Goal: Check status: Check status

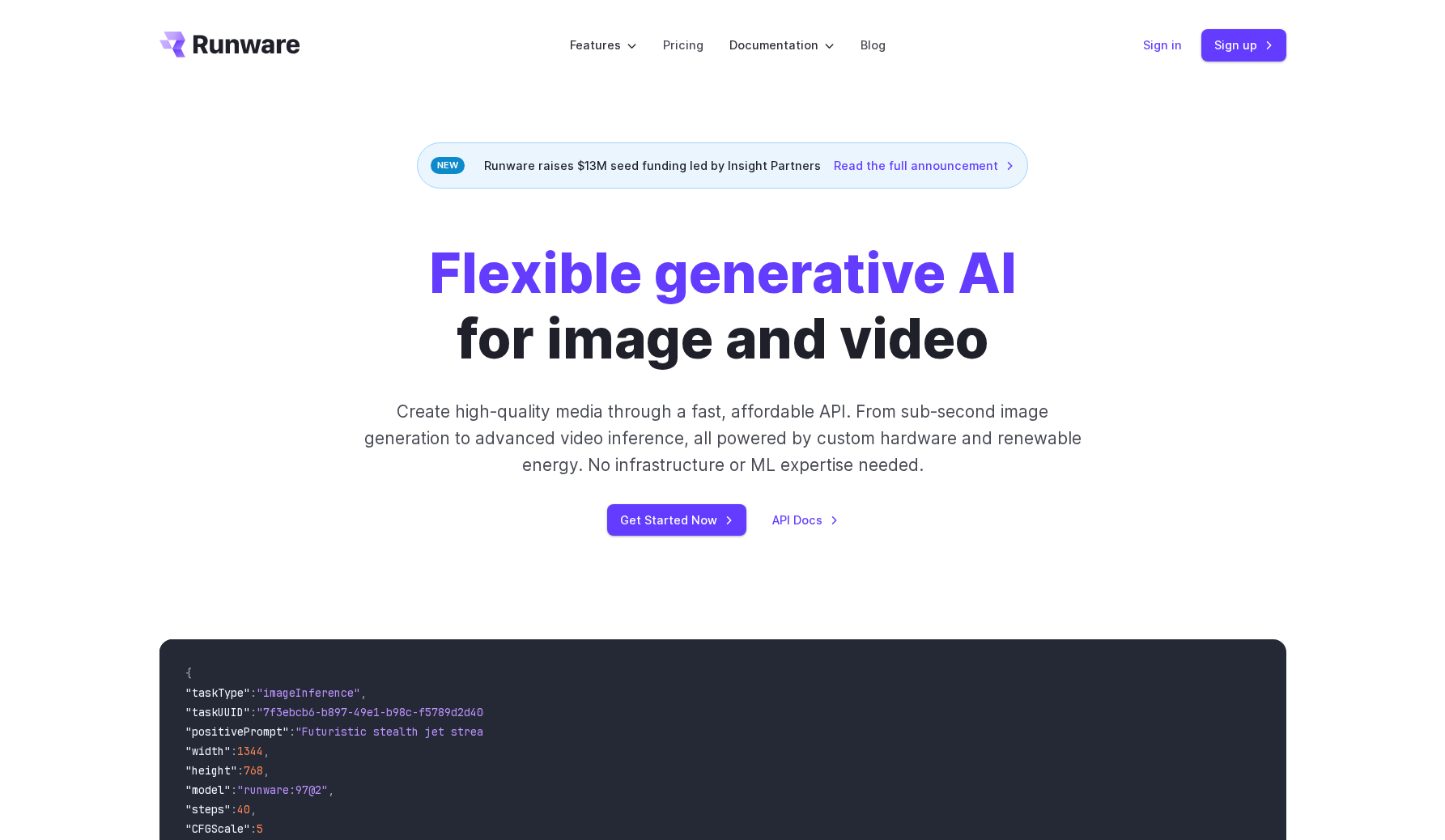
click at [1160, 36] on link "Sign in" at bounding box center [1162, 45] width 39 height 18
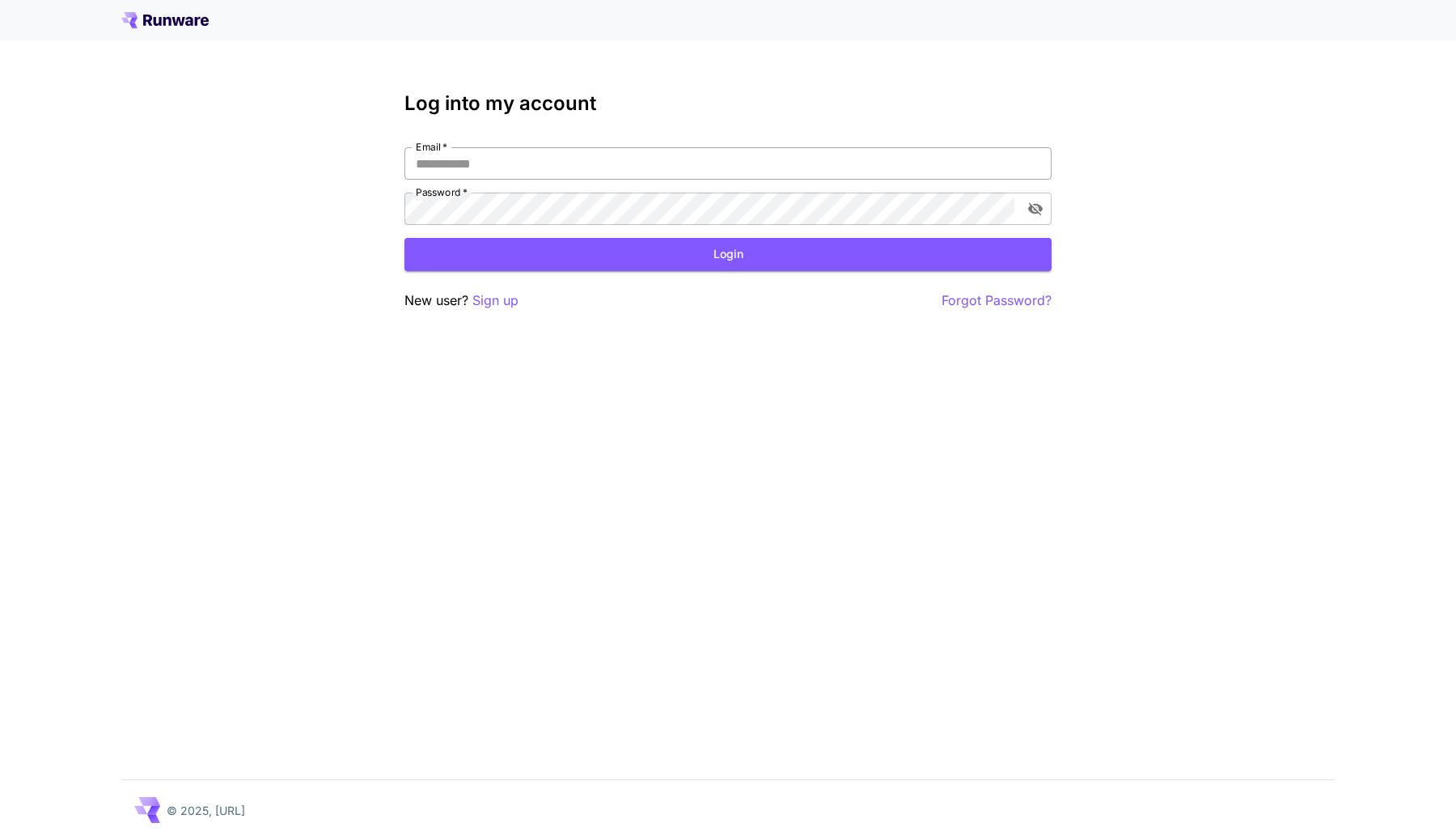
click at [991, 165] on input "Email   *" at bounding box center [728, 164] width 647 height 33
type input "**********"
click at [958, 232] on form "**********" at bounding box center [728, 209] width 647 height 124
click at [953, 255] on button "Login" at bounding box center [728, 255] width 647 height 33
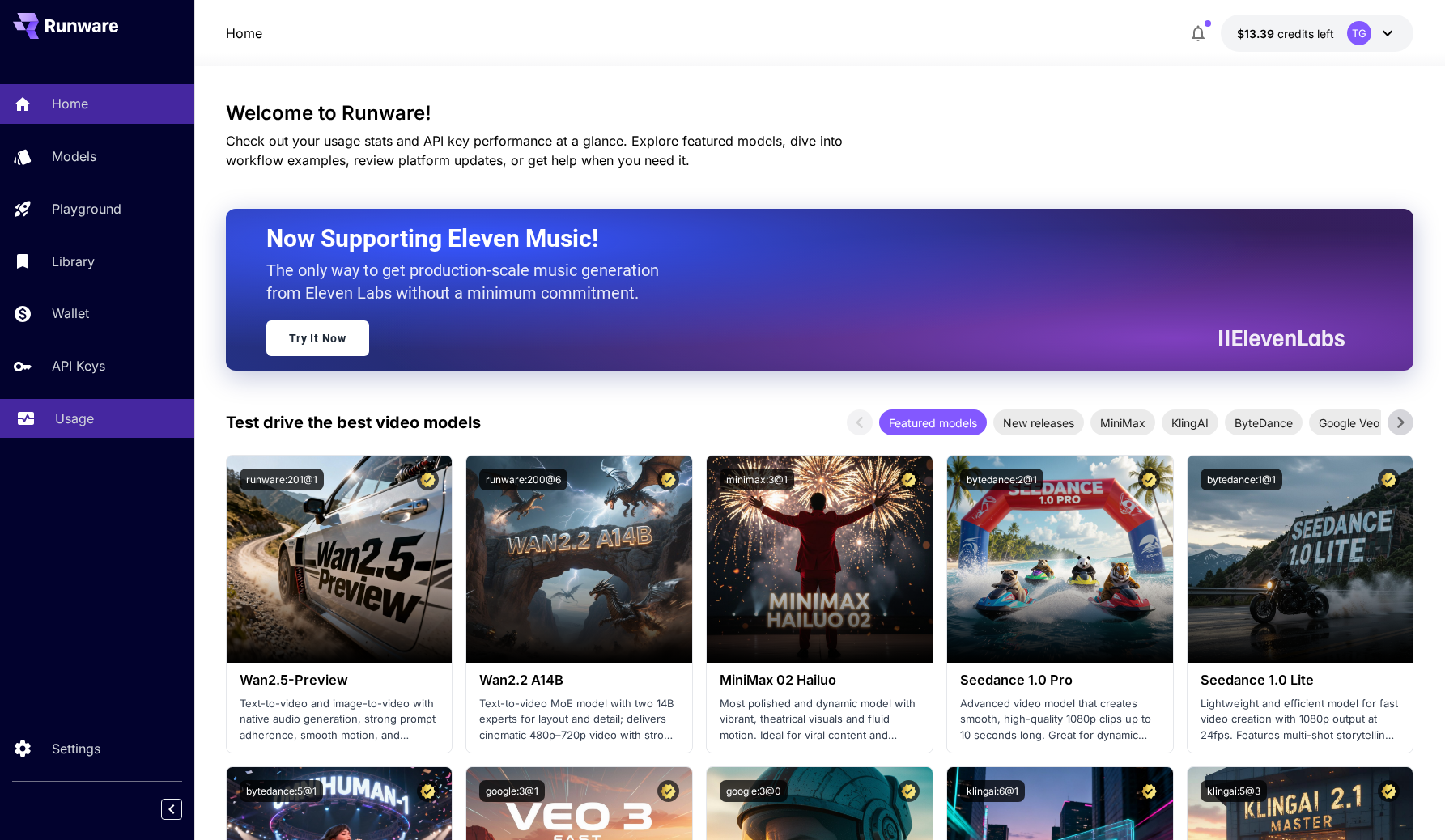
click at [100, 415] on div "Usage" at bounding box center [118, 418] width 126 height 19
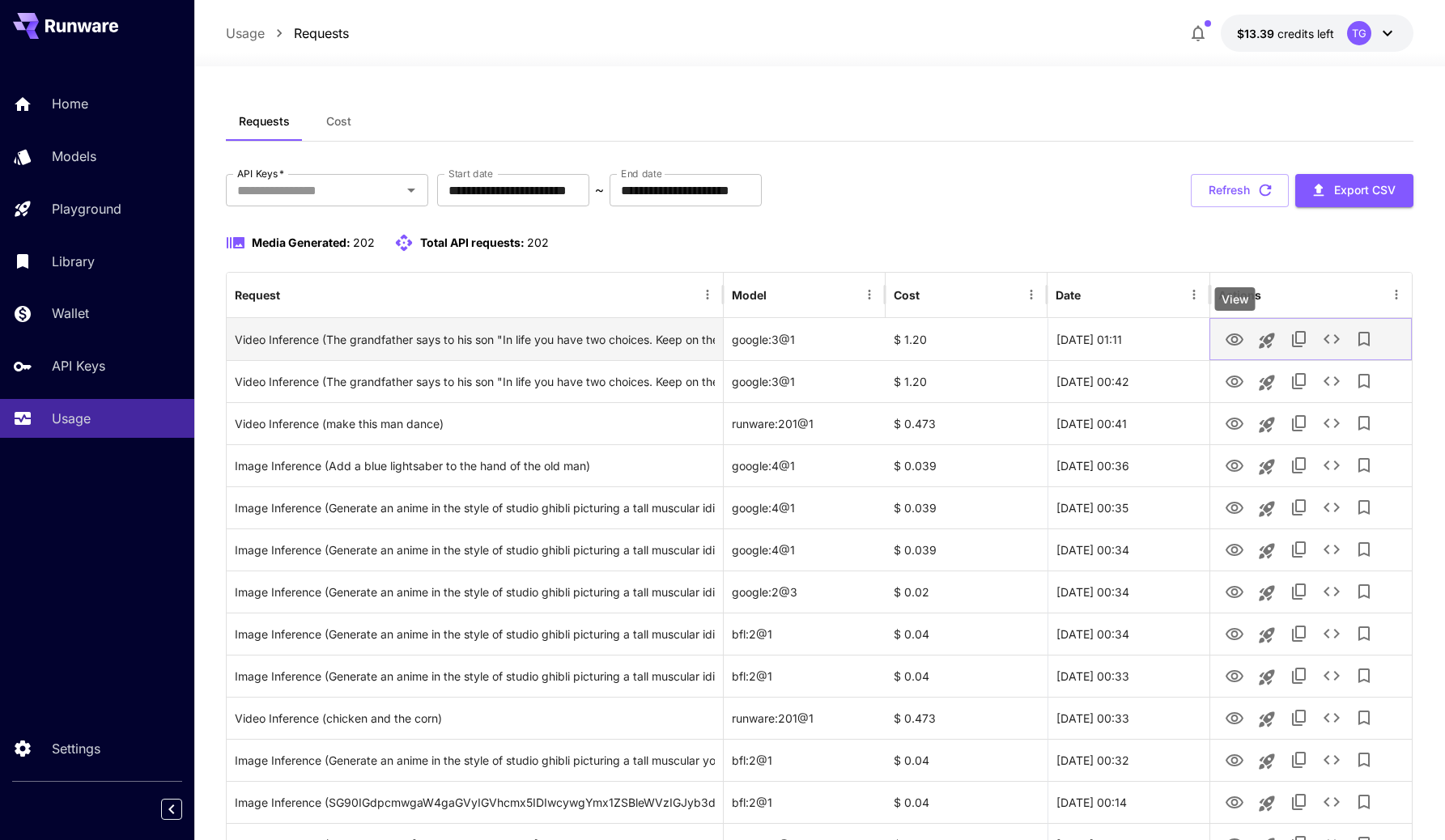
click at [1227, 334] on icon "View" at bounding box center [1234, 339] width 19 height 19
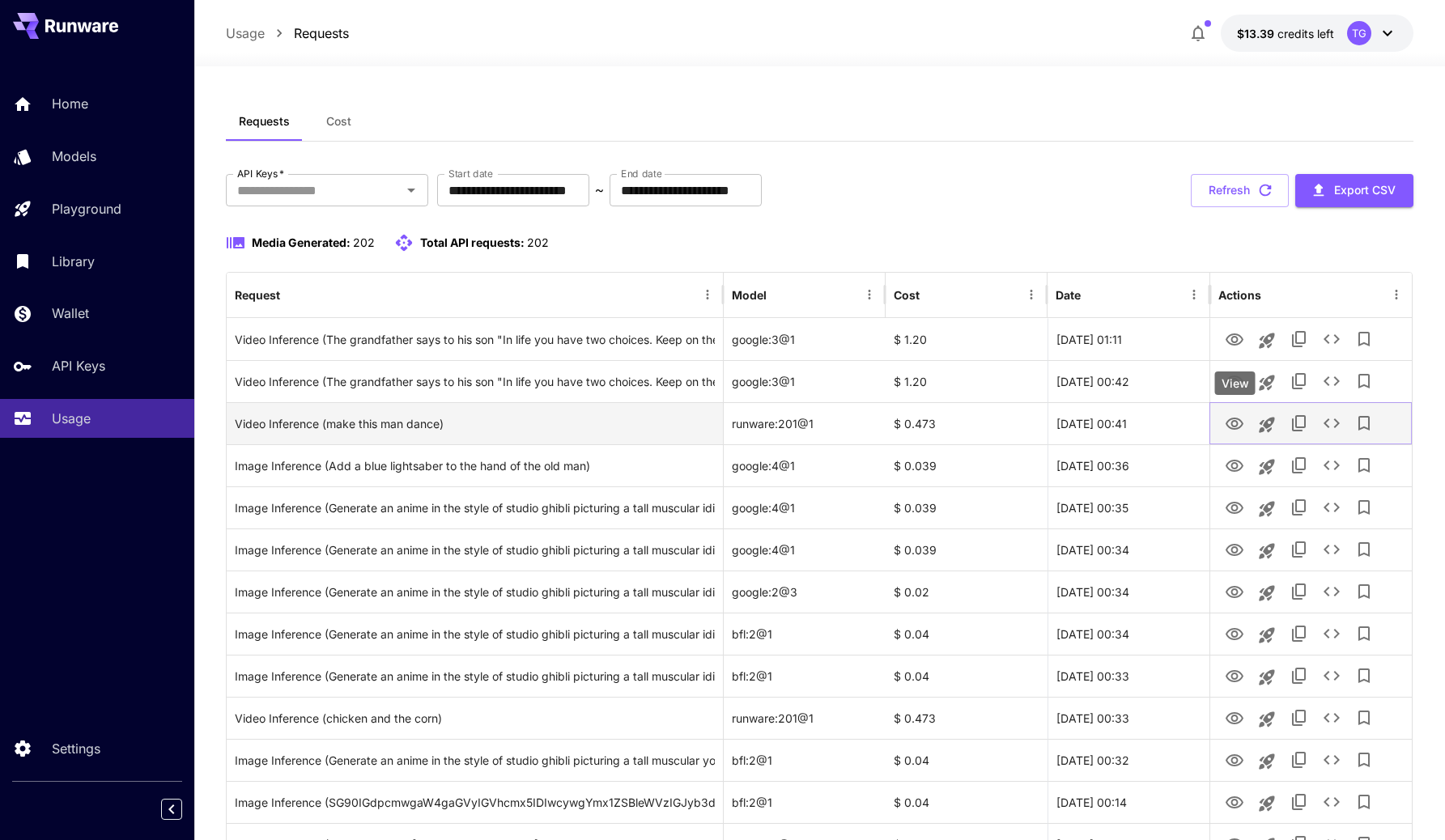
click at [1234, 422] on icon "View" at bounding box center [1234, 424] width 19 height 19
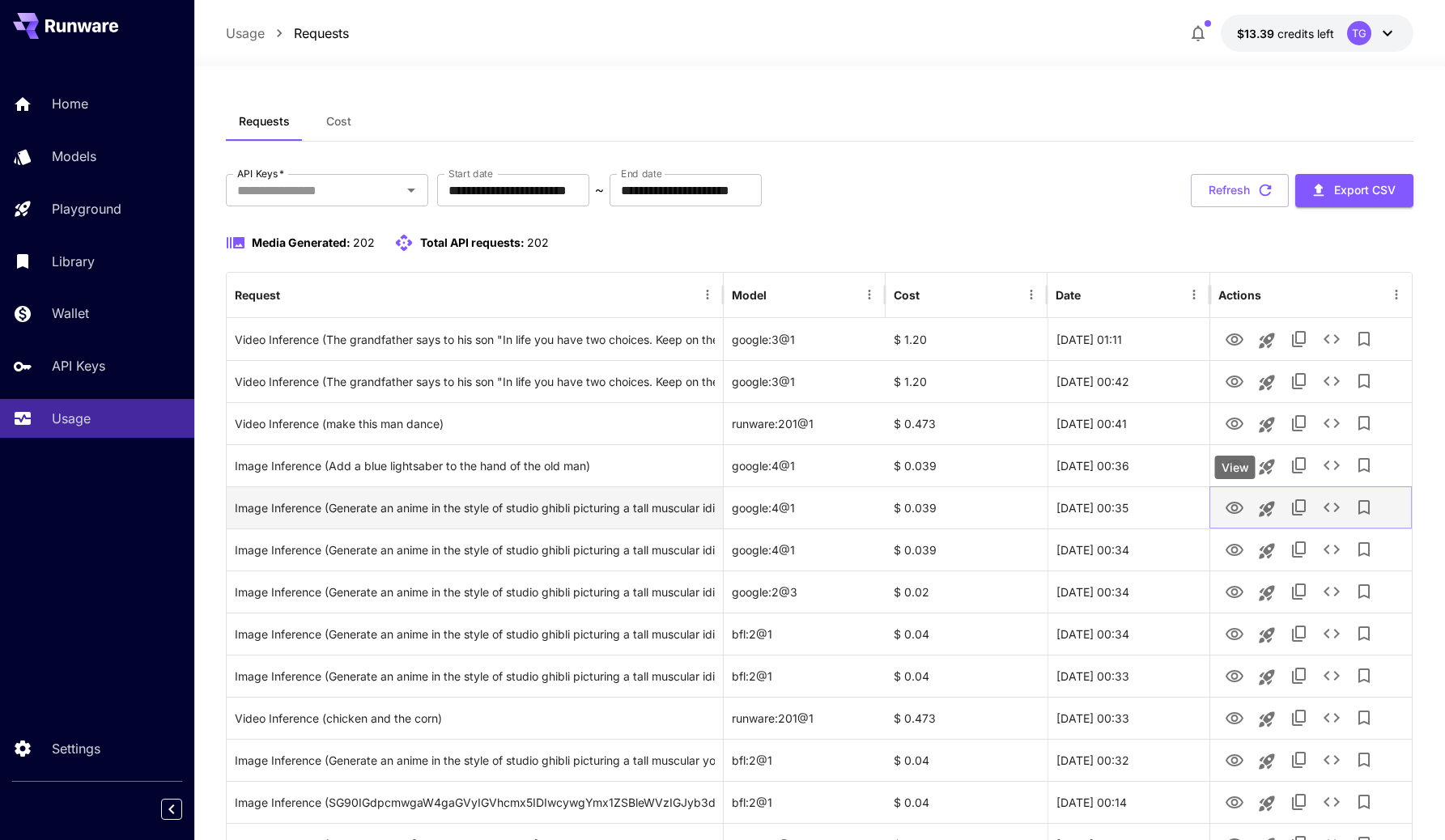
click at [1227, 505] on icon "View" at bounding box center [1234, 507] width 19 height 19
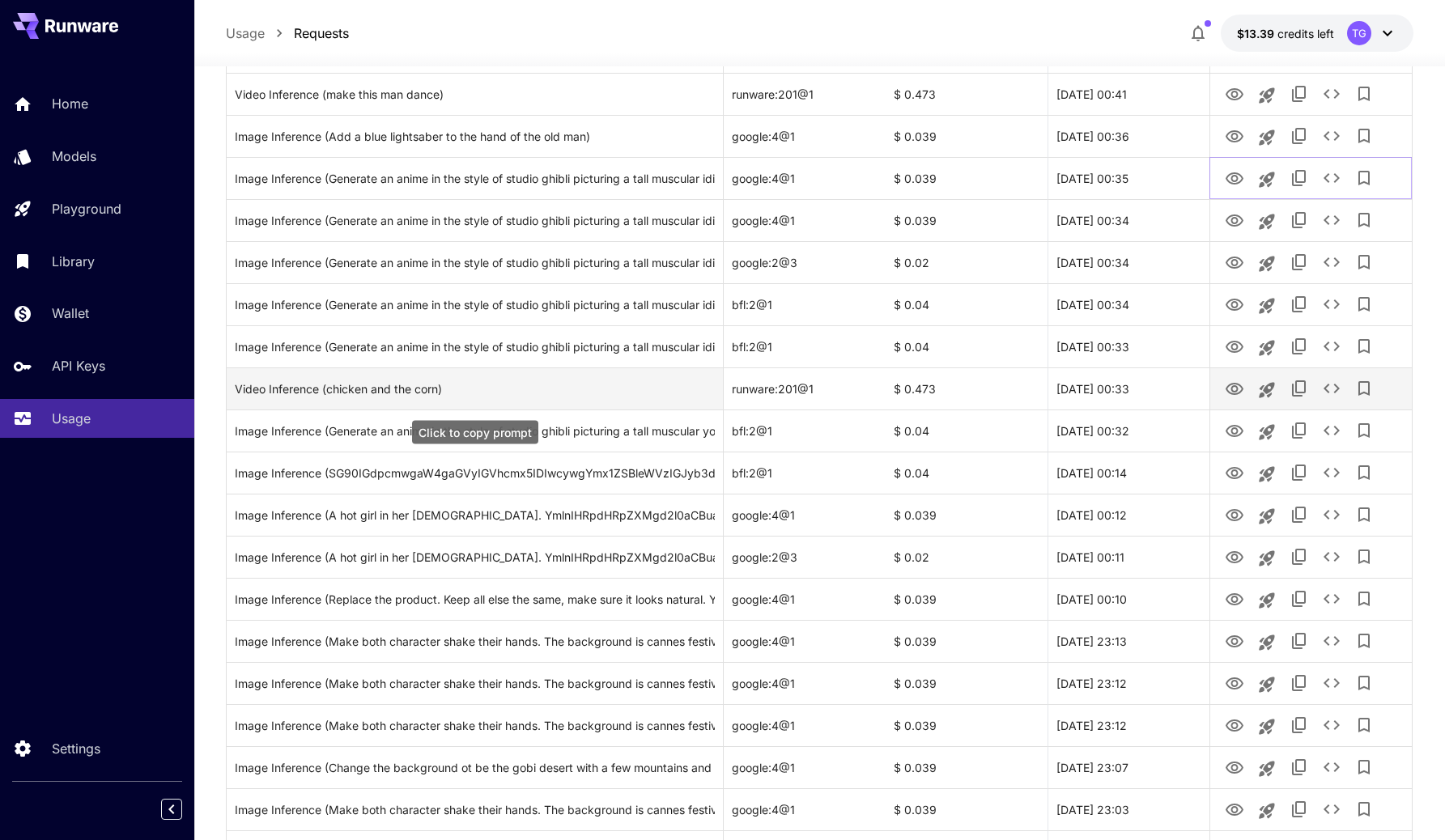
scroll to position [341, 0]
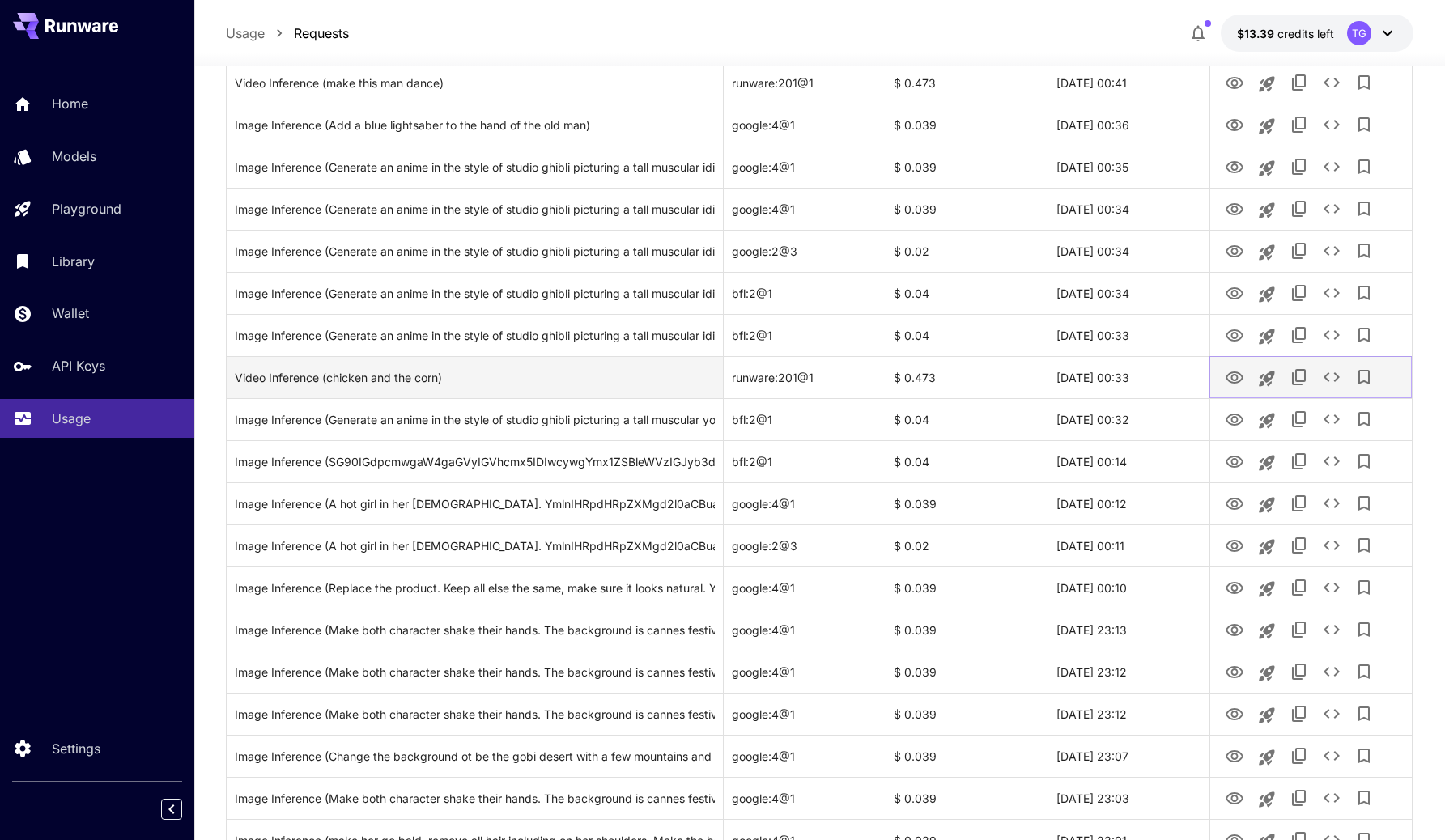
click at [1220, 379] on button "View" at bounding box center [1235, 376] width 33 height 33
click at [1227, 378] on icon "View" at bounding box center [1235, 377] width 18 height 12
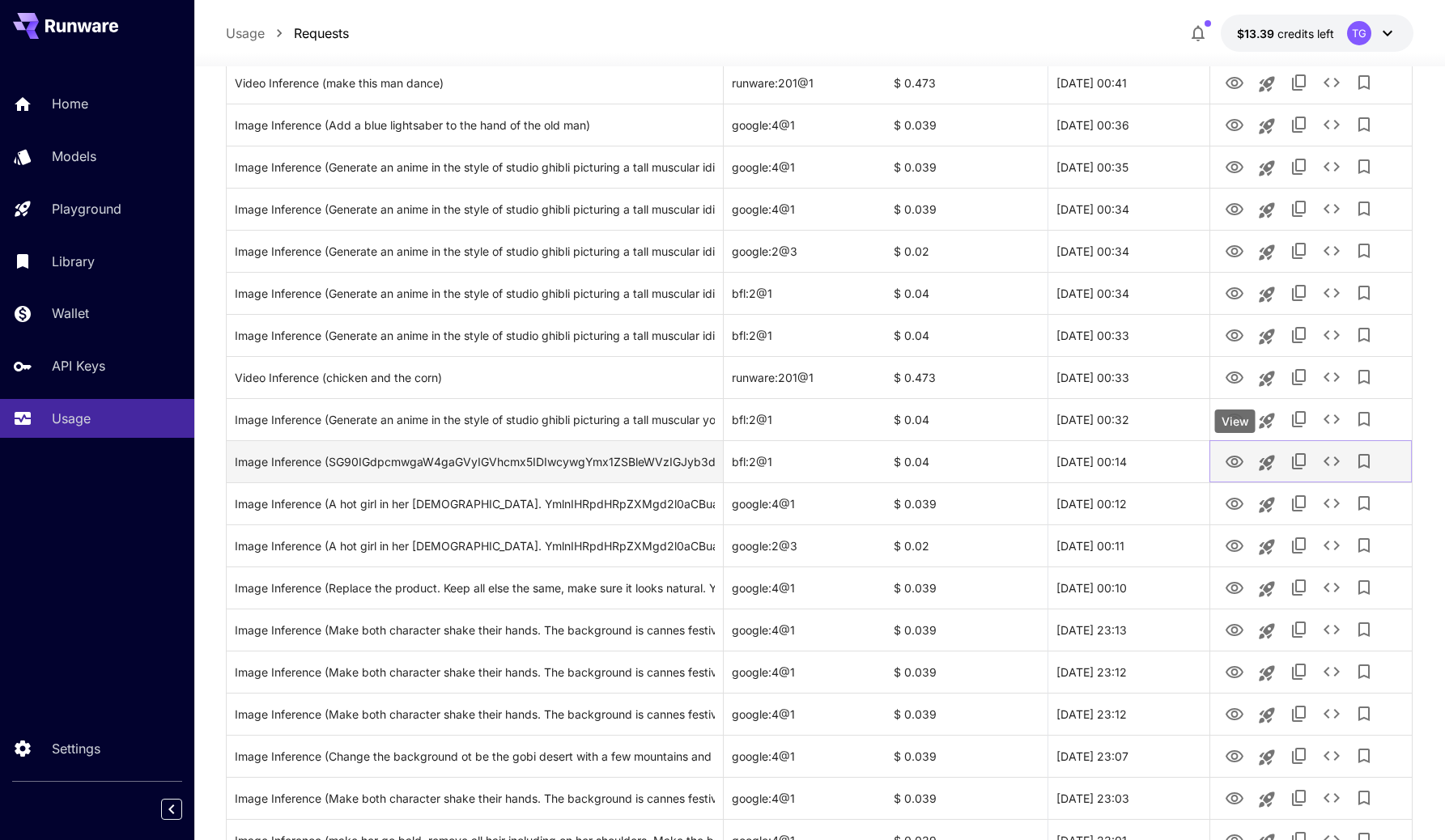
click at [1229, 464] on icon "View" at bounding box center [1234, 462] width 19 height 19
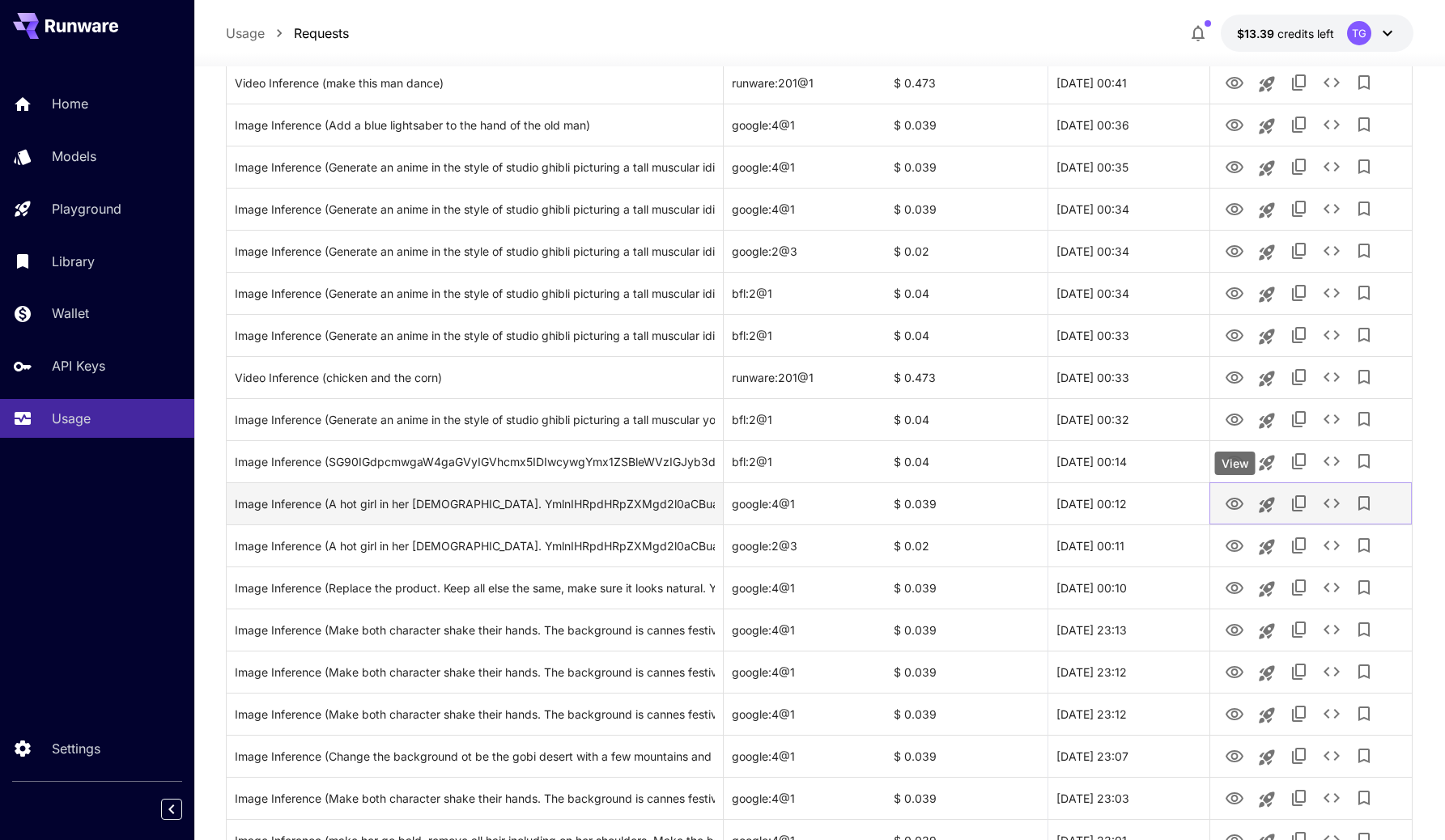
click at [1227, 503] on icon "View" at bounding box center [1235, 503] width 18 height 12
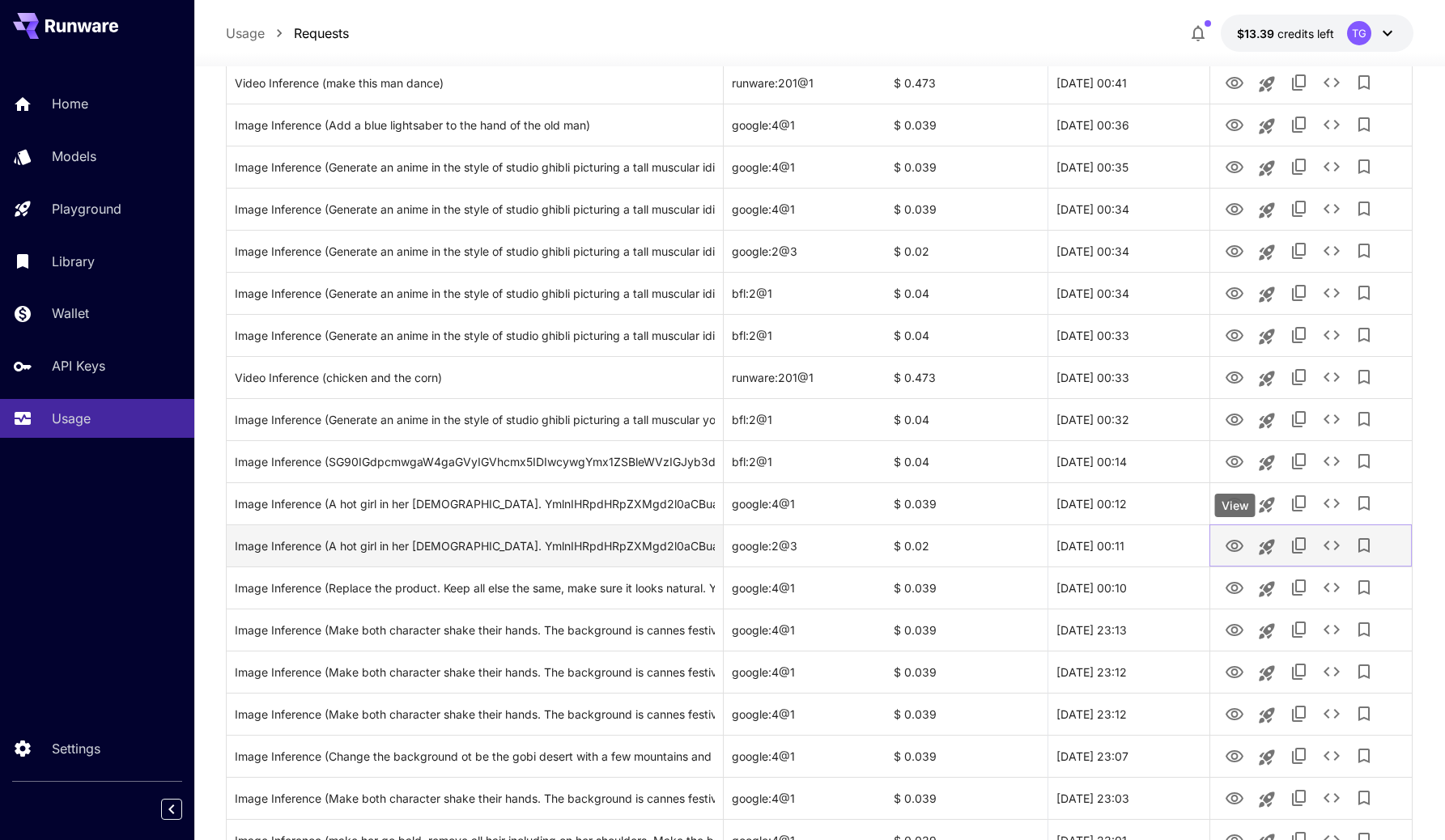
click at [1230, 539] on icon "View" at bounding box center [1234, 545] width 19 height 19
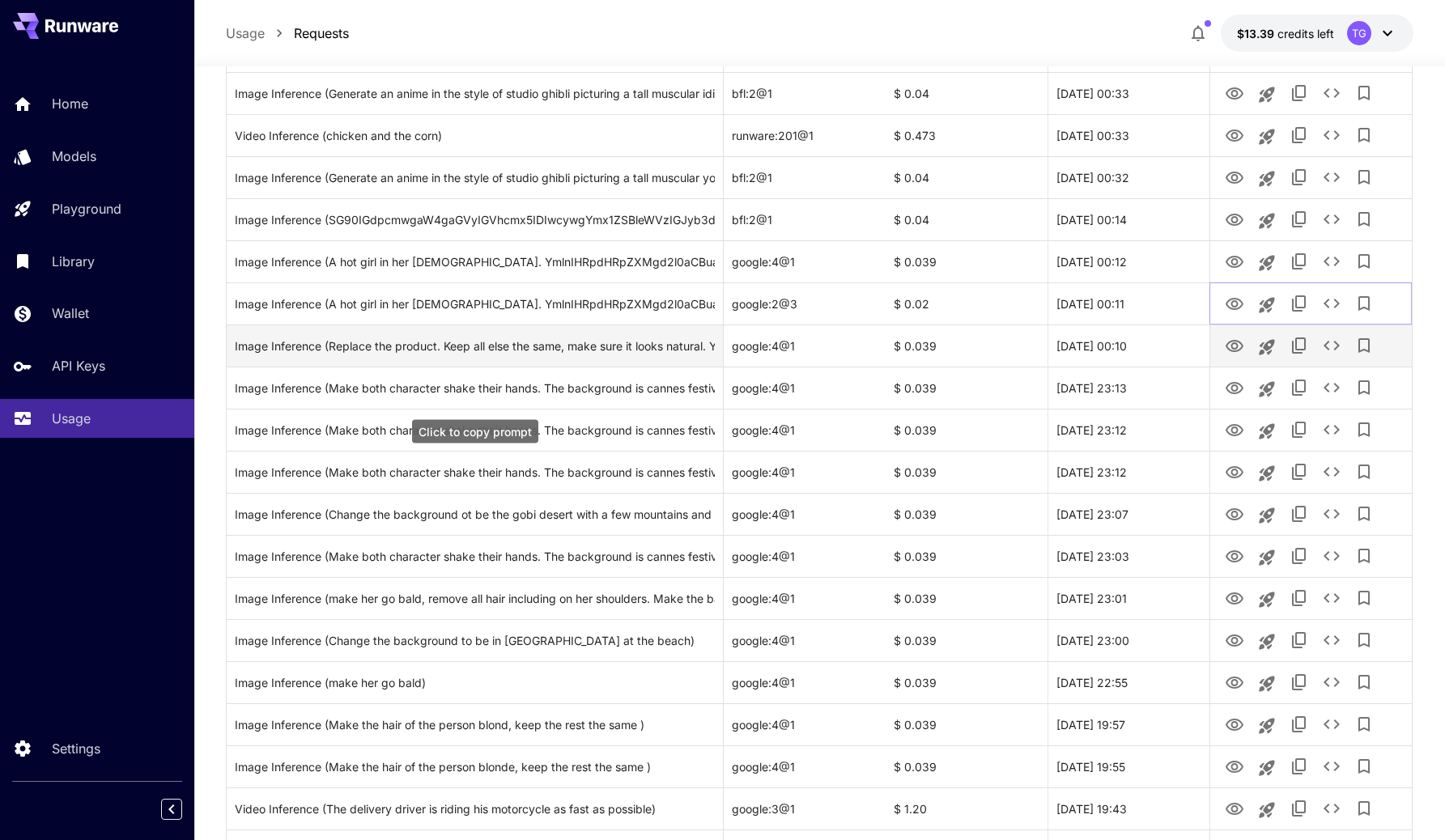
scroll to position [589, 0]
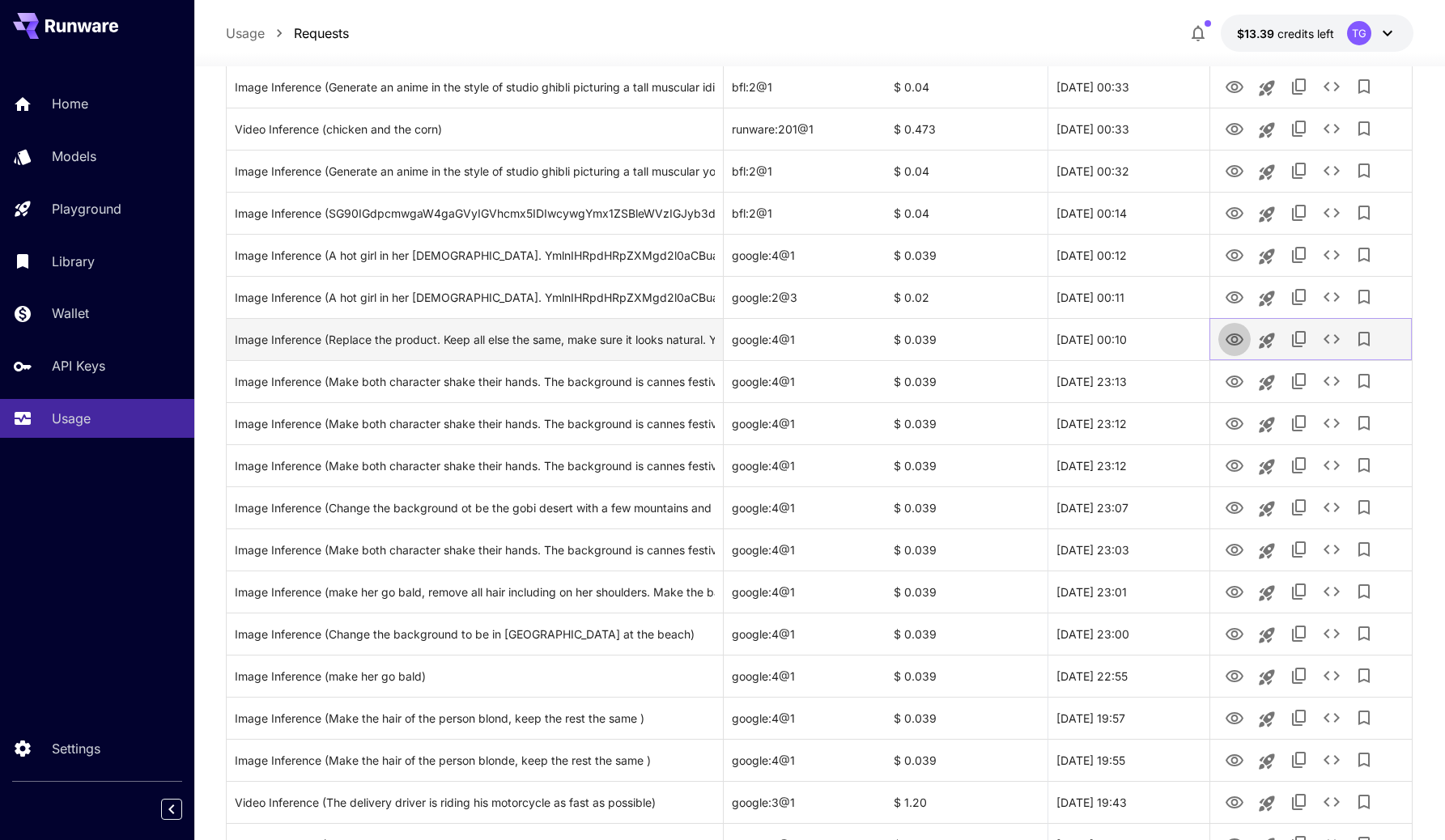
click at [1231, 343] on icon "View" at bounding box center [1234, 339] width 19 height 19
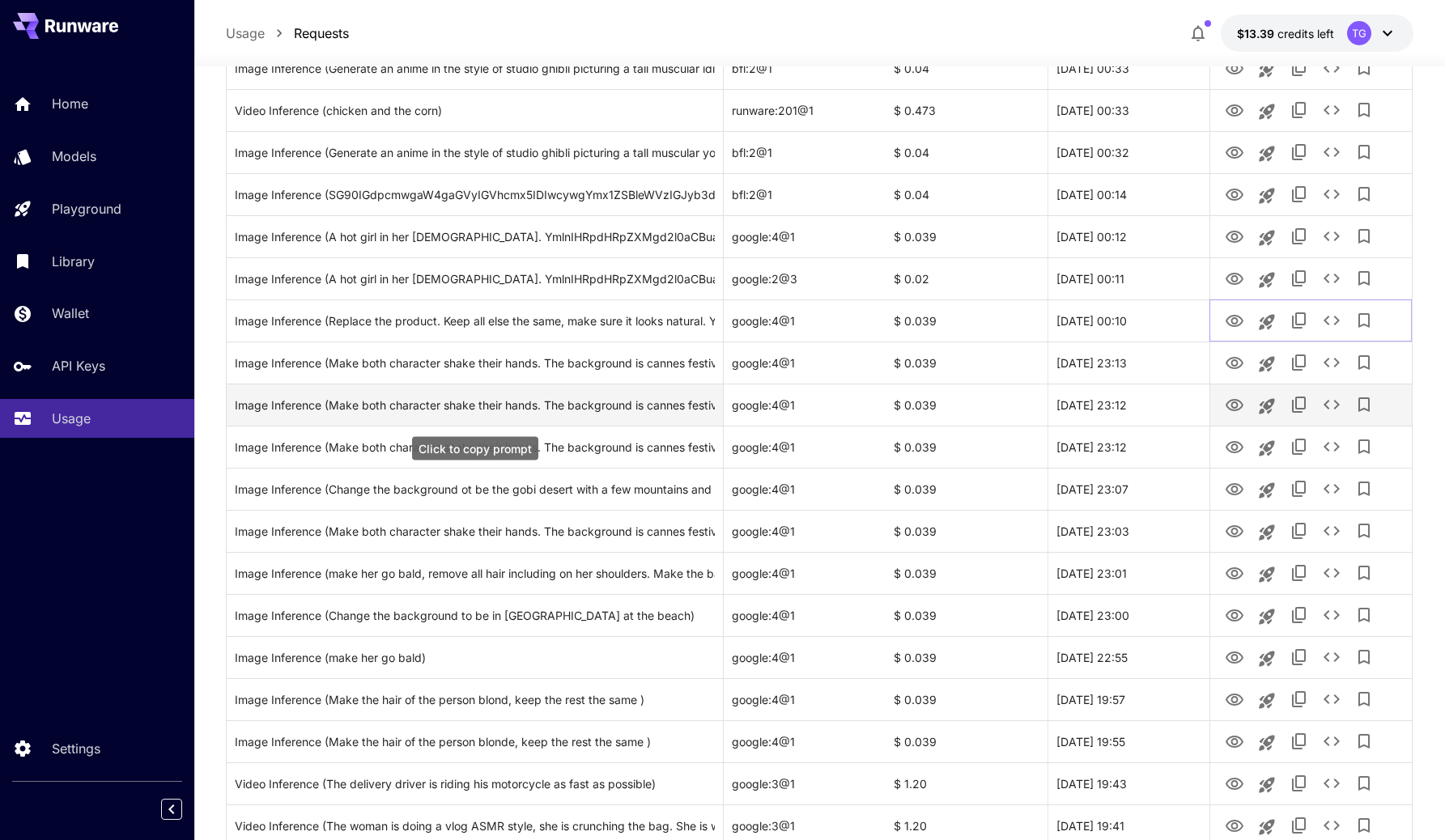
scroll to position [613, 0]
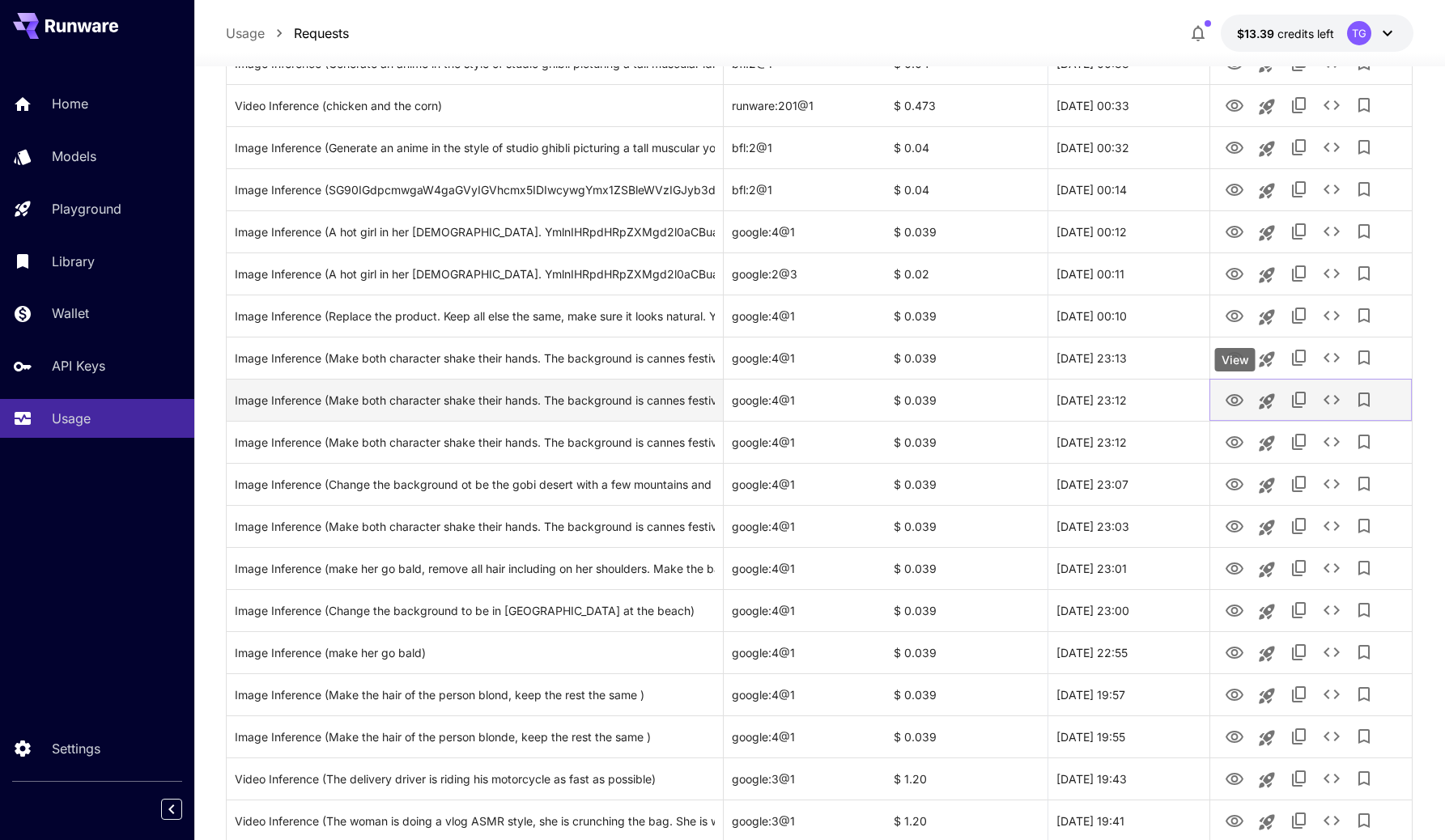
click at [1239, 395] on icon "View" at bounding box center [1235, 399] width 18 height 12
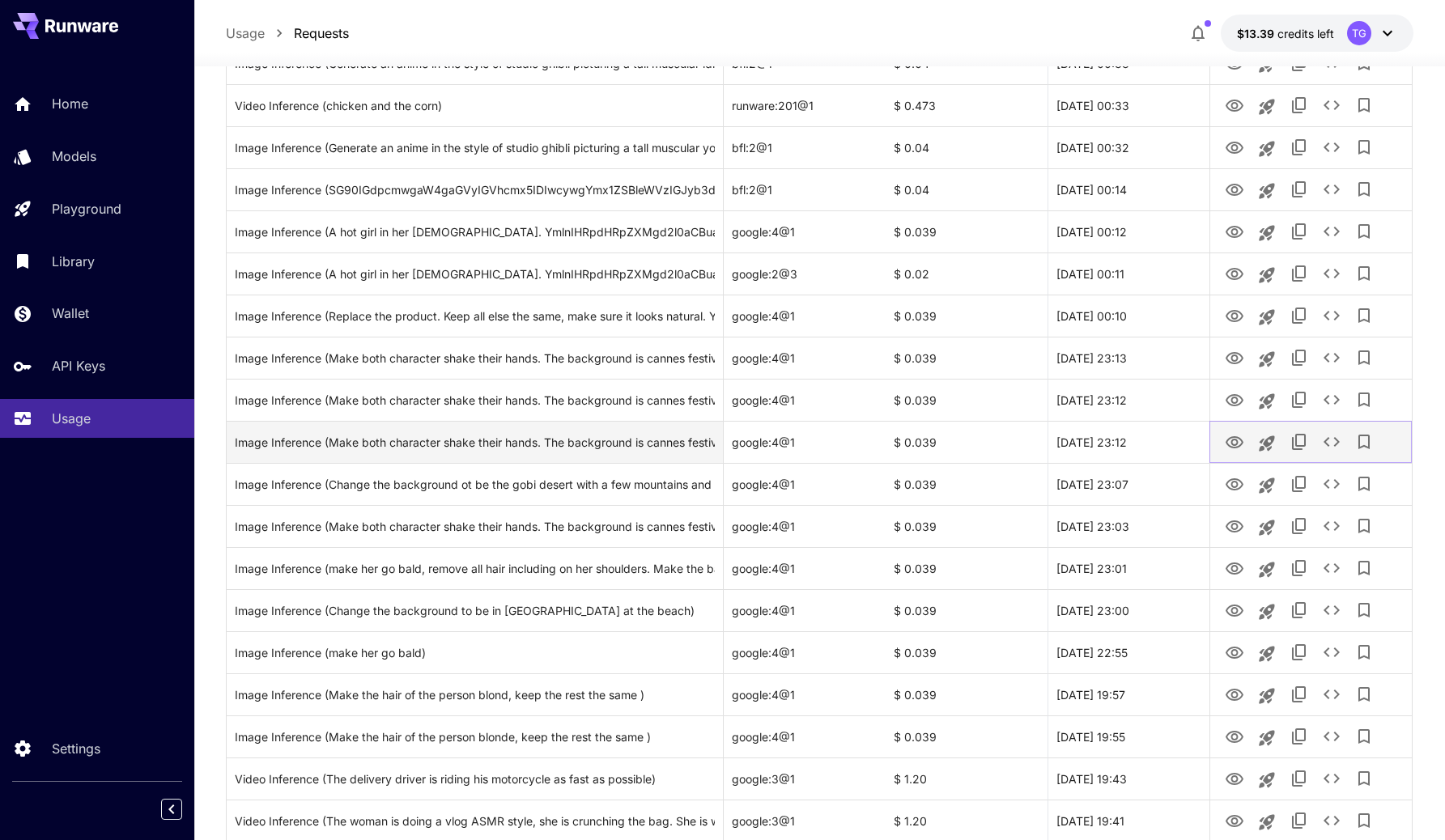
click at [1230, 443] on icon "View" at bounding box center [1234, 442] width 19 height 19
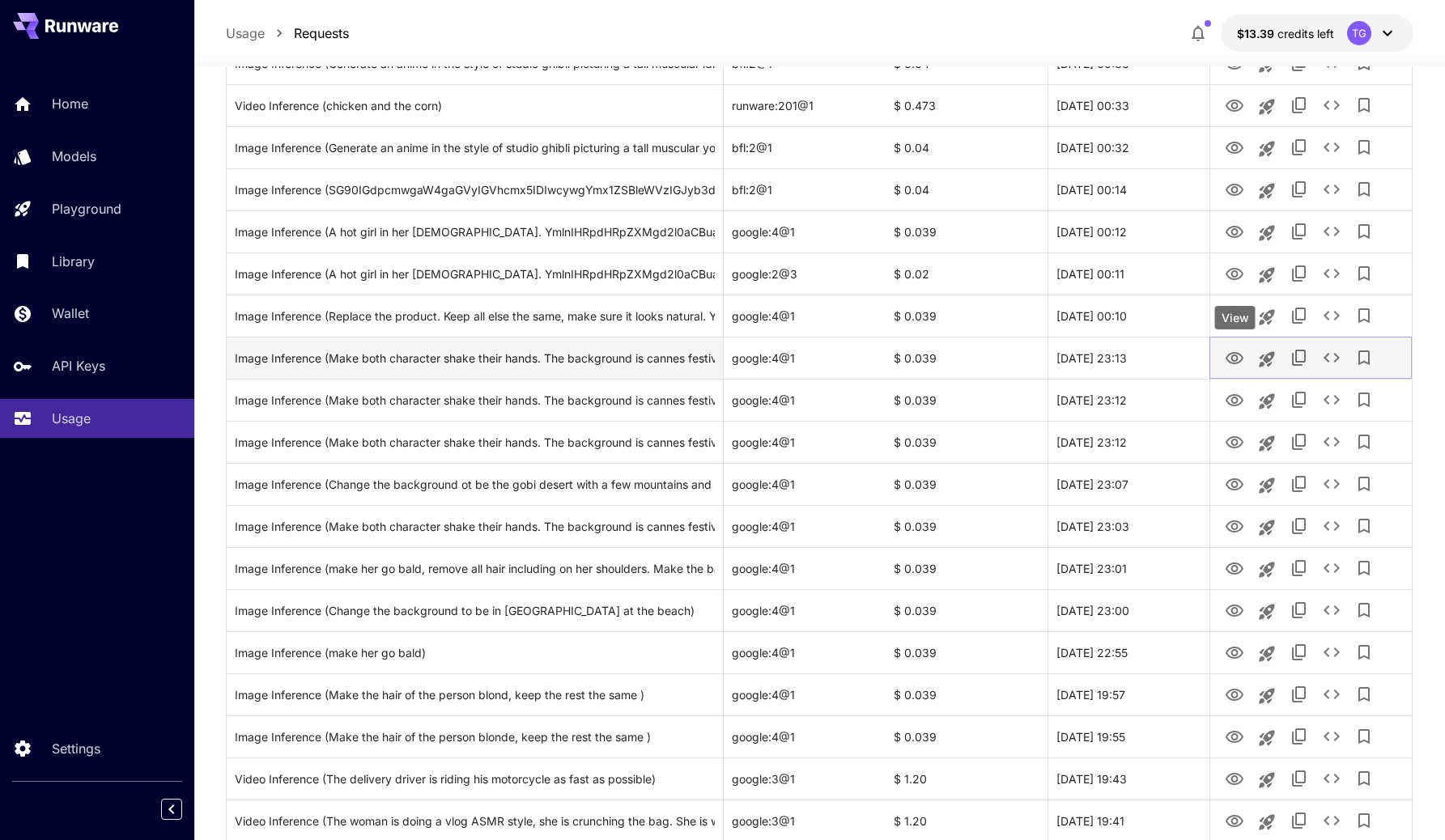
click at [1230, 363] on icon "View" at bounding box center [1235, 357] width 18 height 12
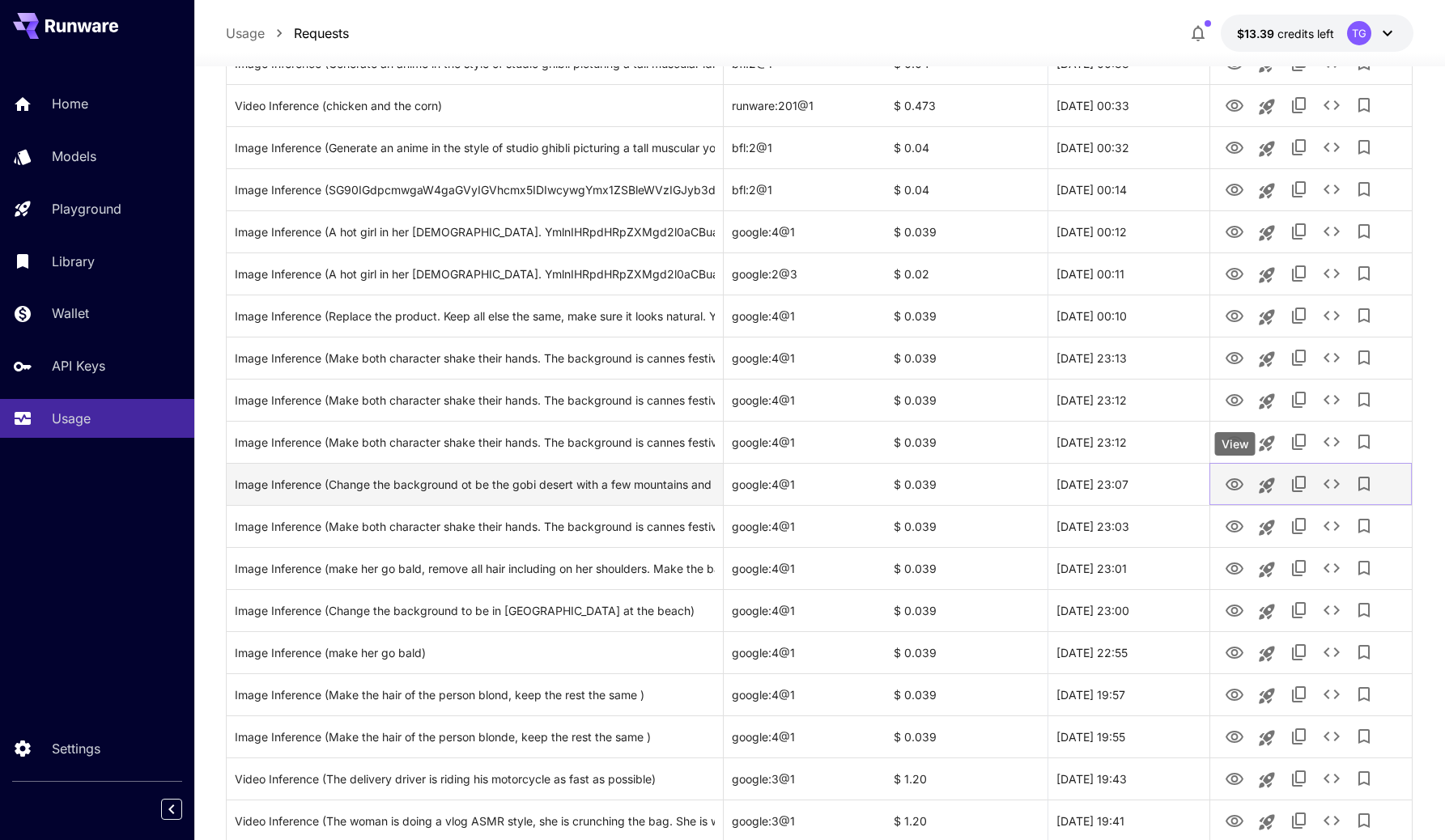
click at [1231, 480] on icon "View" at bounding box center [1235, 484] width 18 height 12
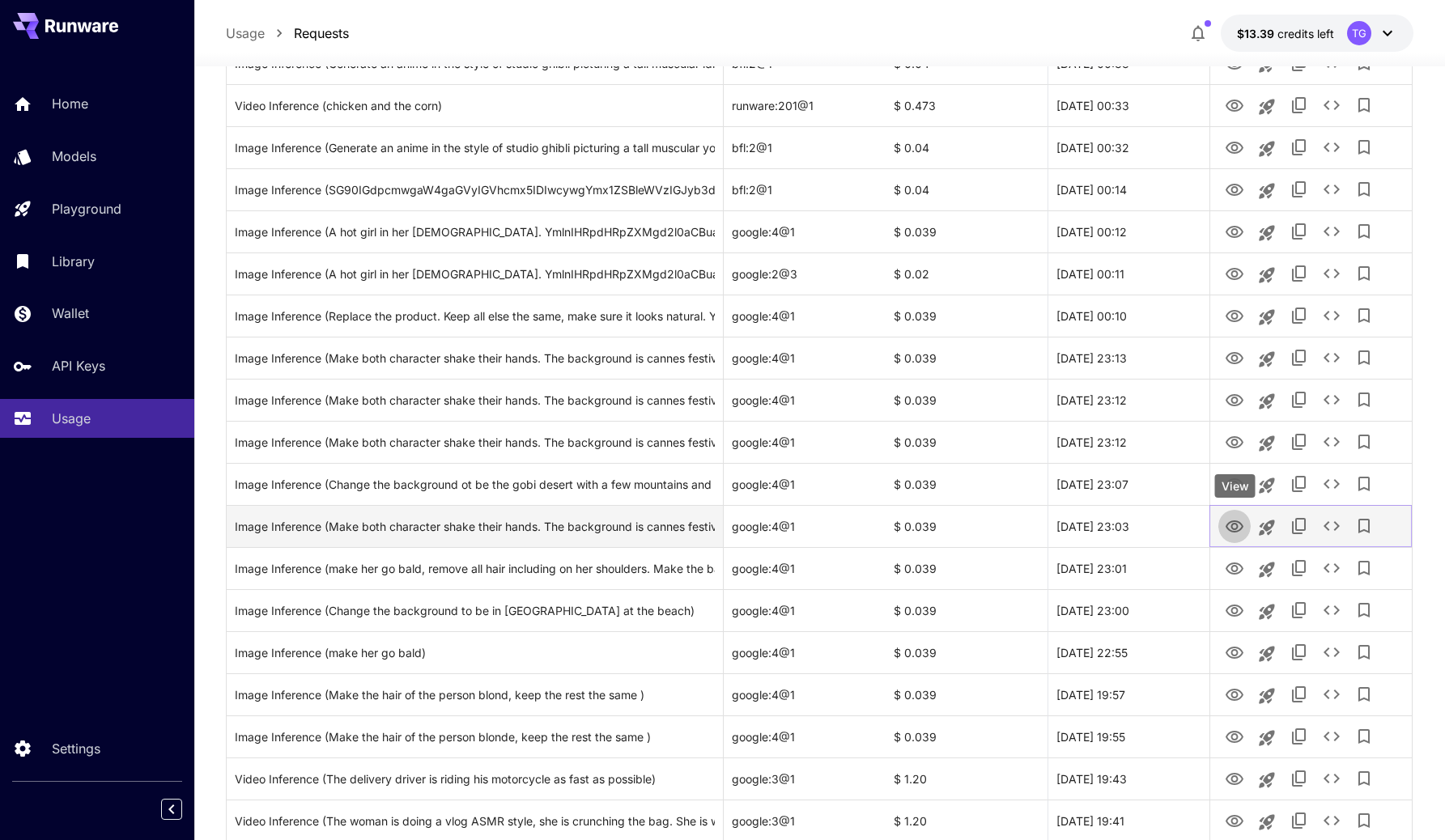
click at [1234, 525] on icon "View" at bounding box center [1234, 526] width 19 height 19
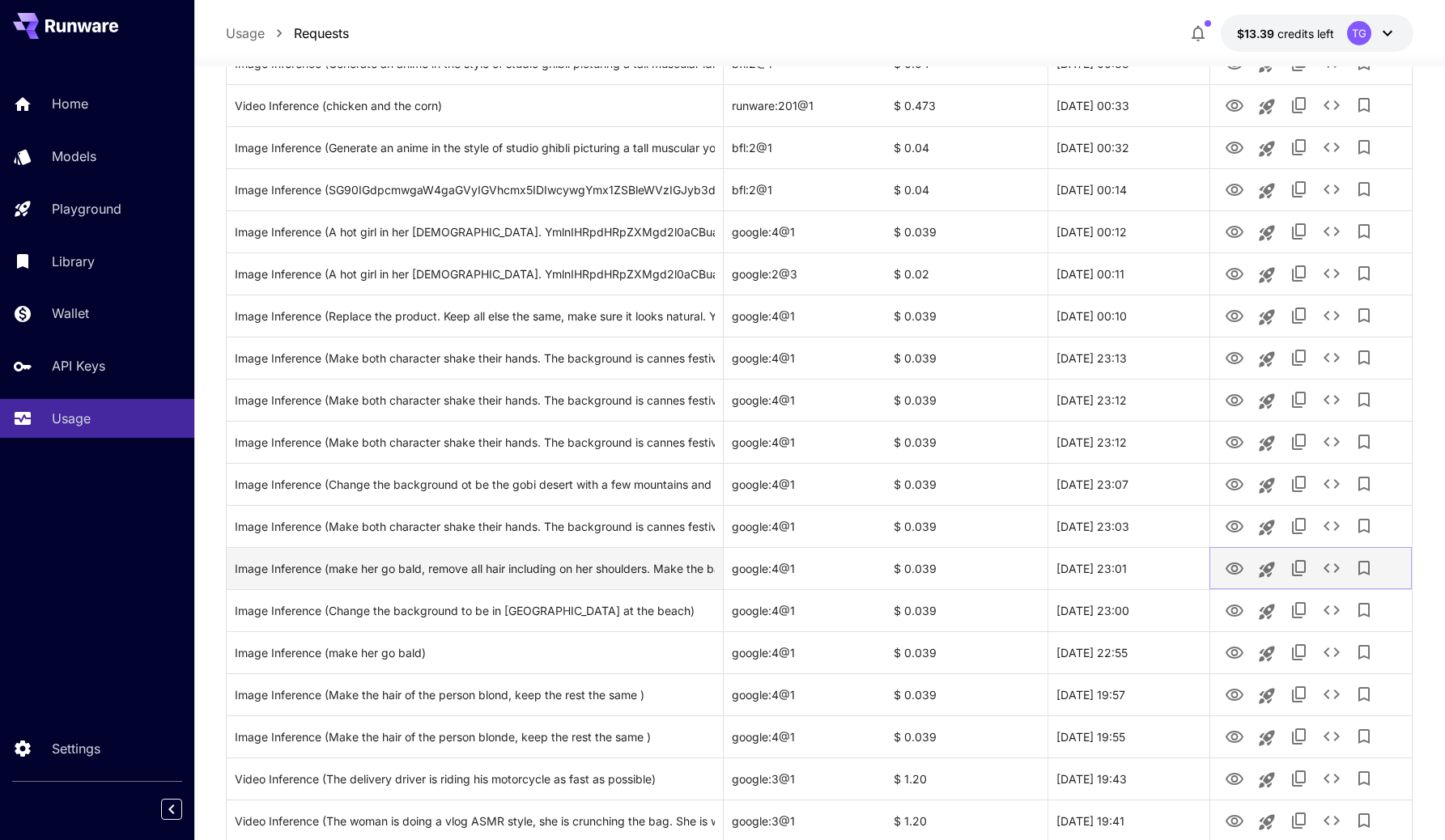
click at [1234, 575] on icon "View" at bounding box center [1234, 568] width 19 height 19
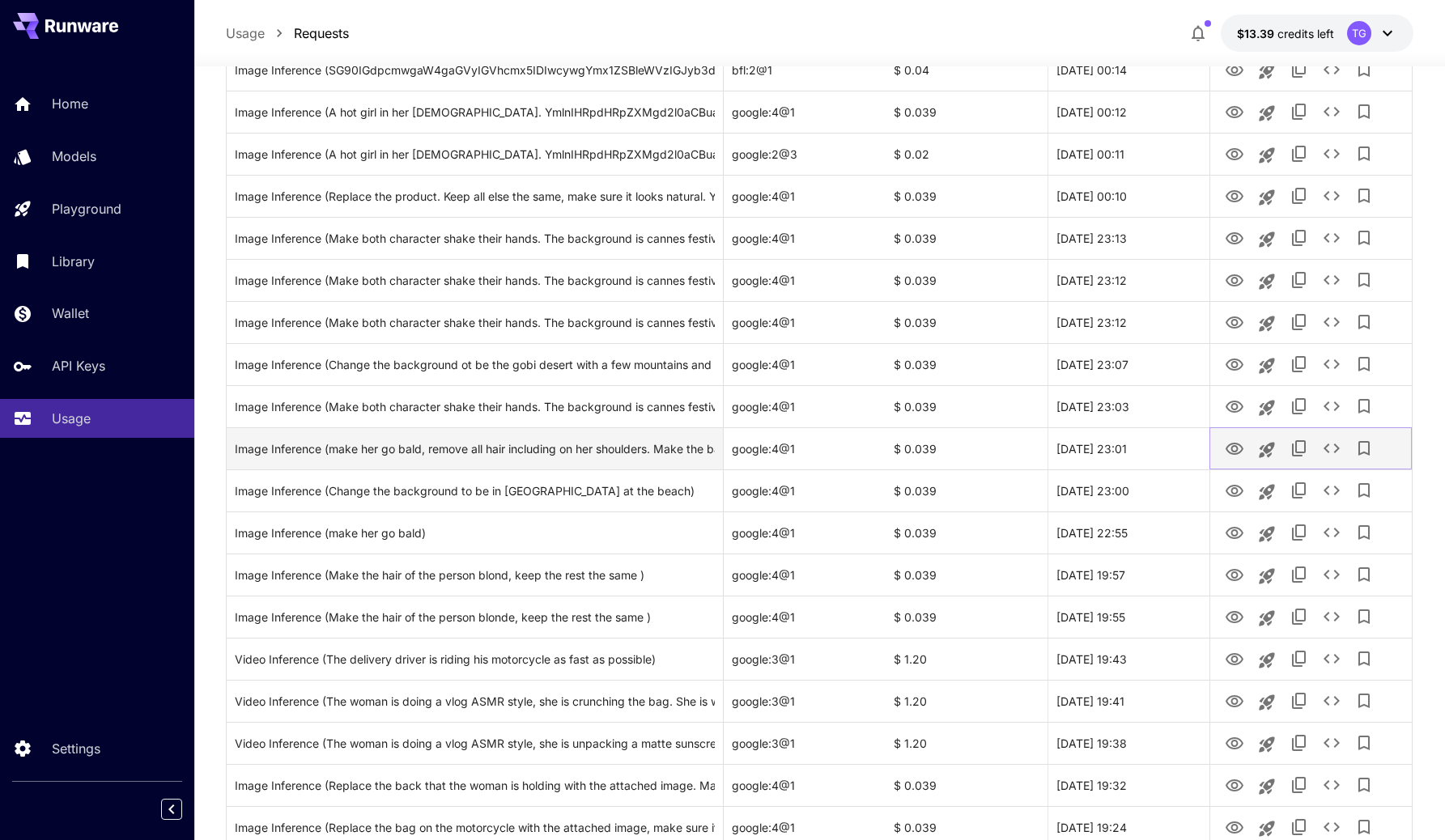
scroll to position [740, 0]
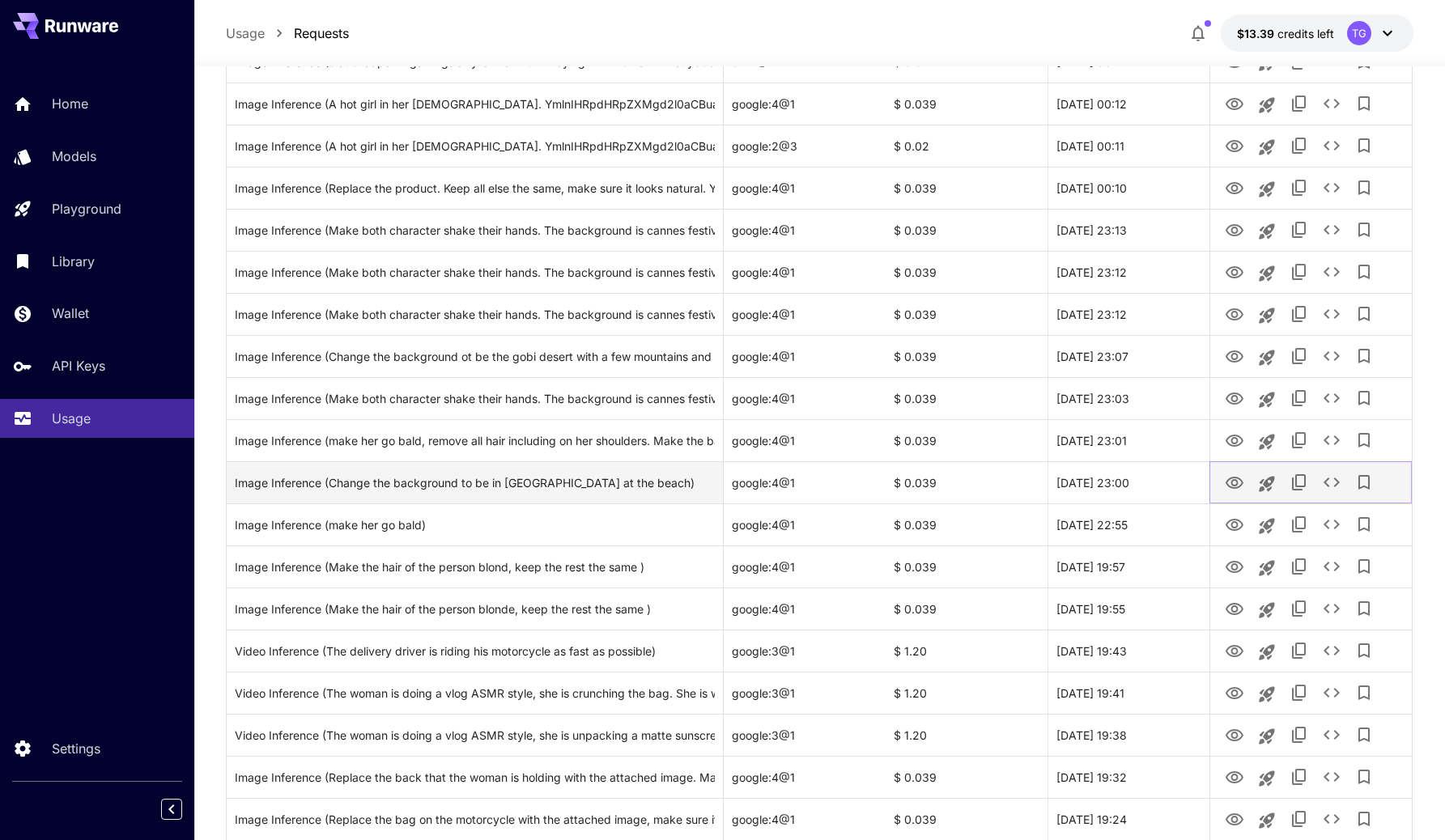
click at [1239, 487] on icon "View" at bounding box center [1234, 483] width 19 height 19
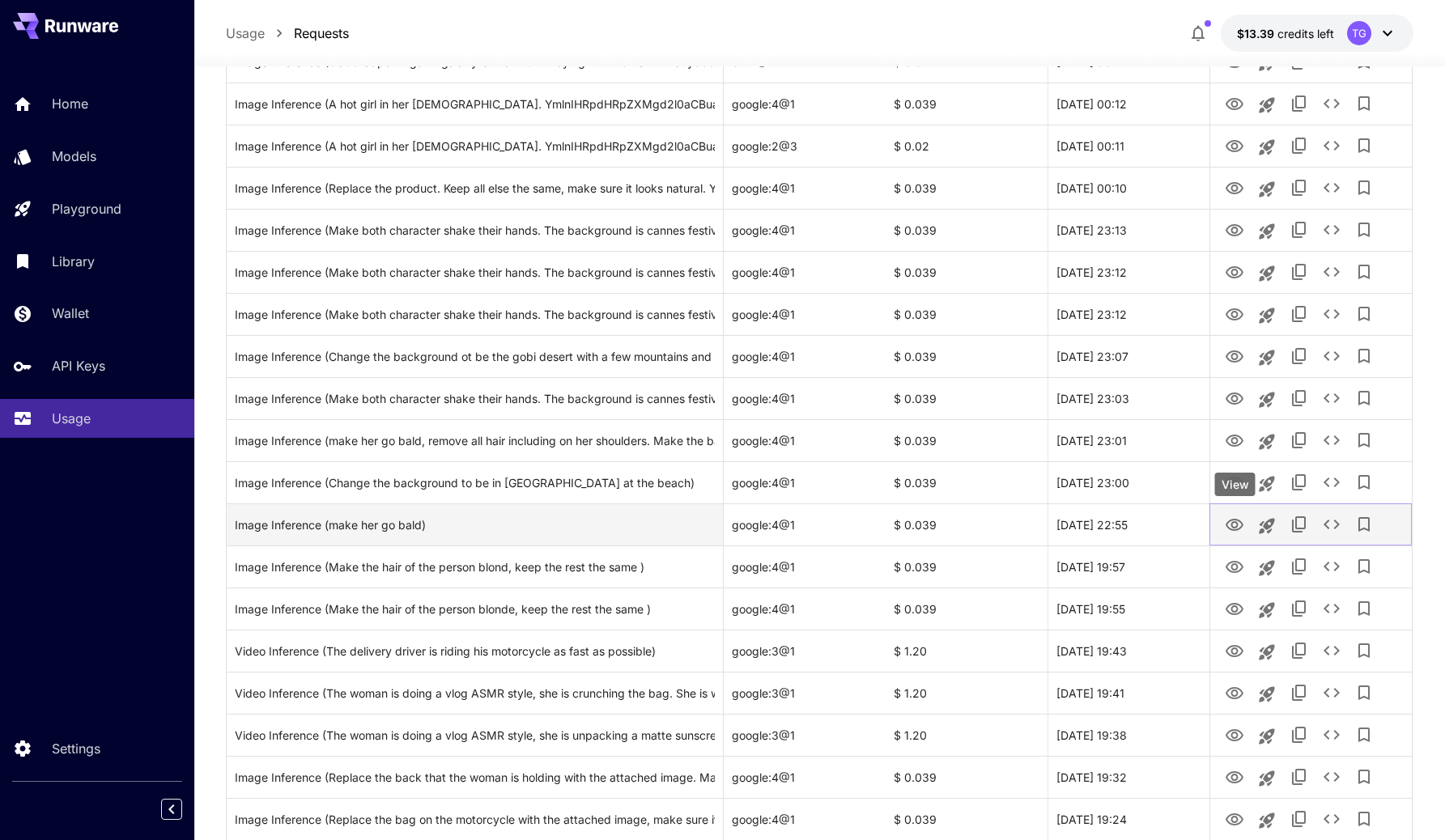
click at [1239, 519] on icon "View" at bounding box center [1234, 525] width 19 height 19
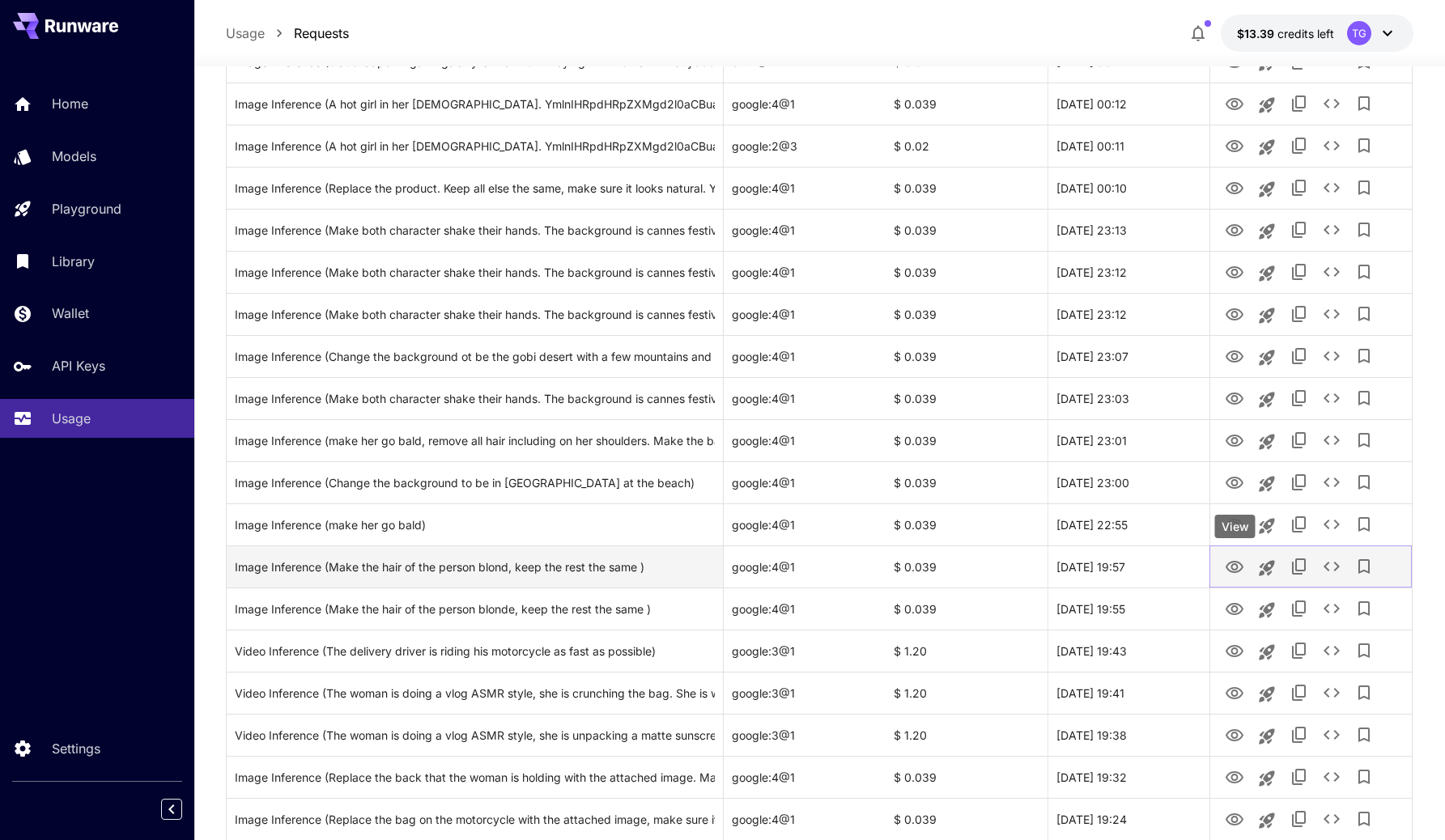
click at [1238, 567] on icon "View" at bounding box center [1234, 566] width 19 height 19
click at [1237, 570] on icon "View" at bounding box center [1234, 566] width 19 height 19
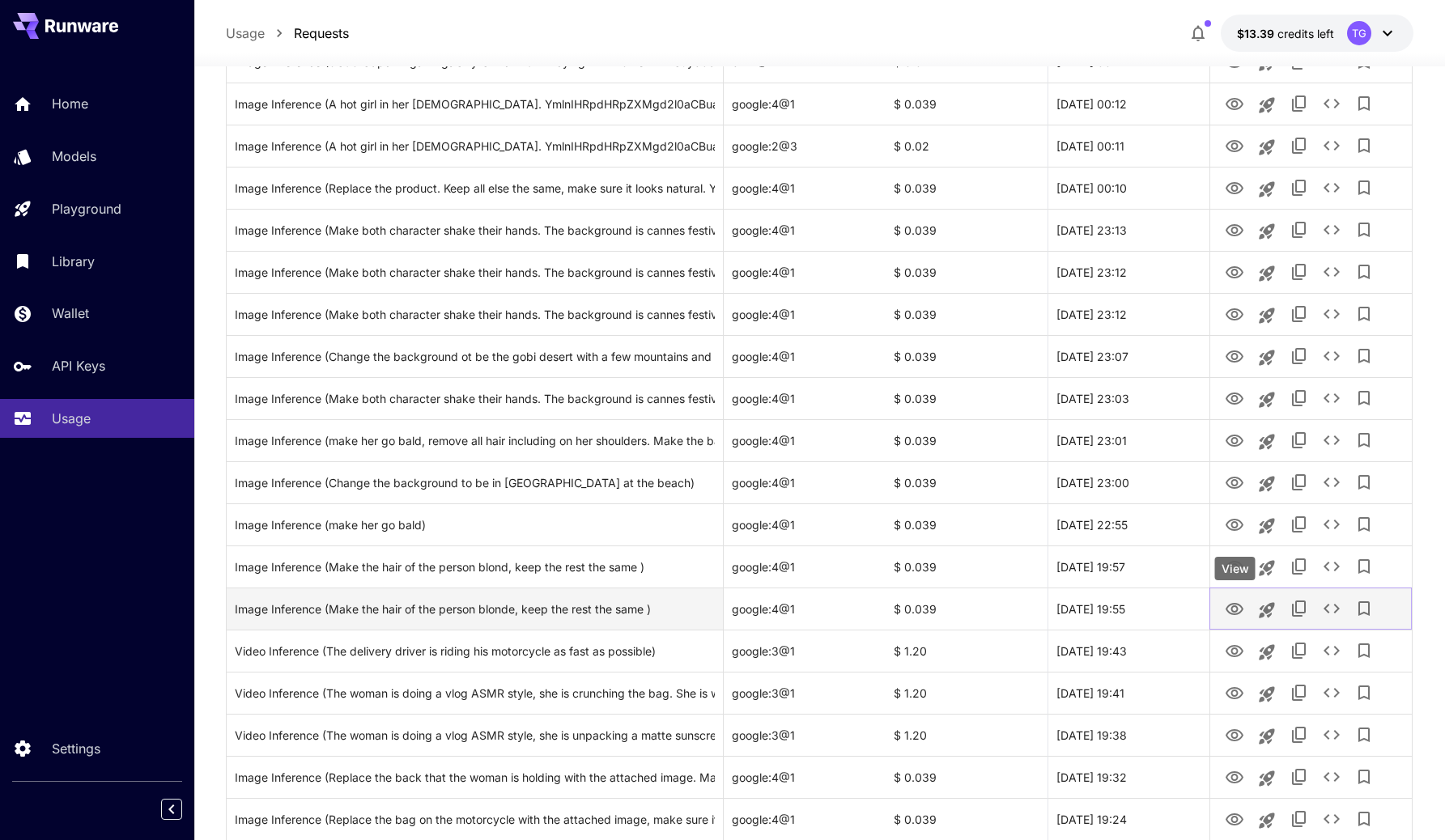
click at [1233, 605] on icon "View" at bounding box center [1234, 609] width 19 height 19
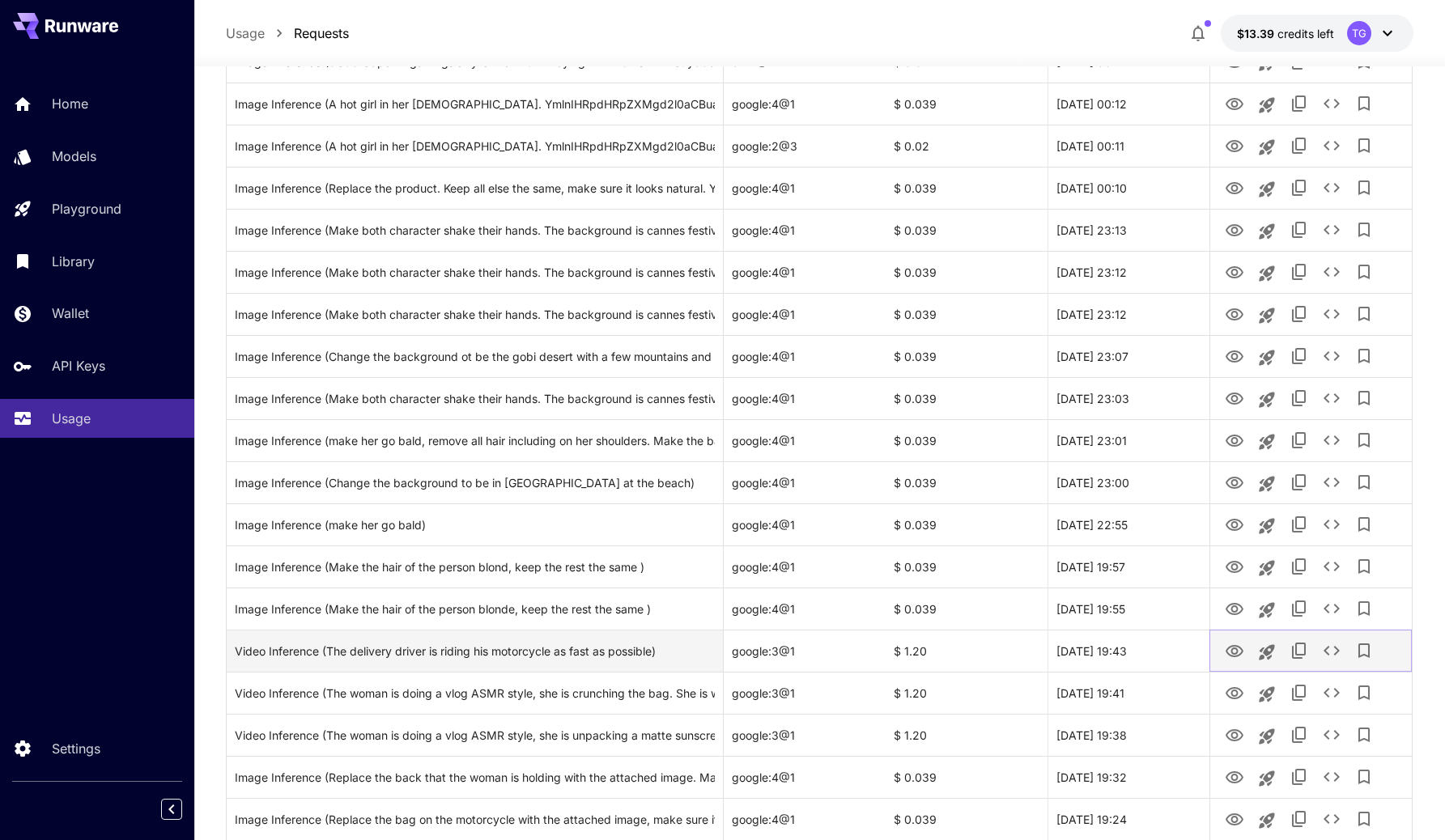
click at [1232, 645] on icon "View" at bounding box center [1235, 650] width 18 height 12
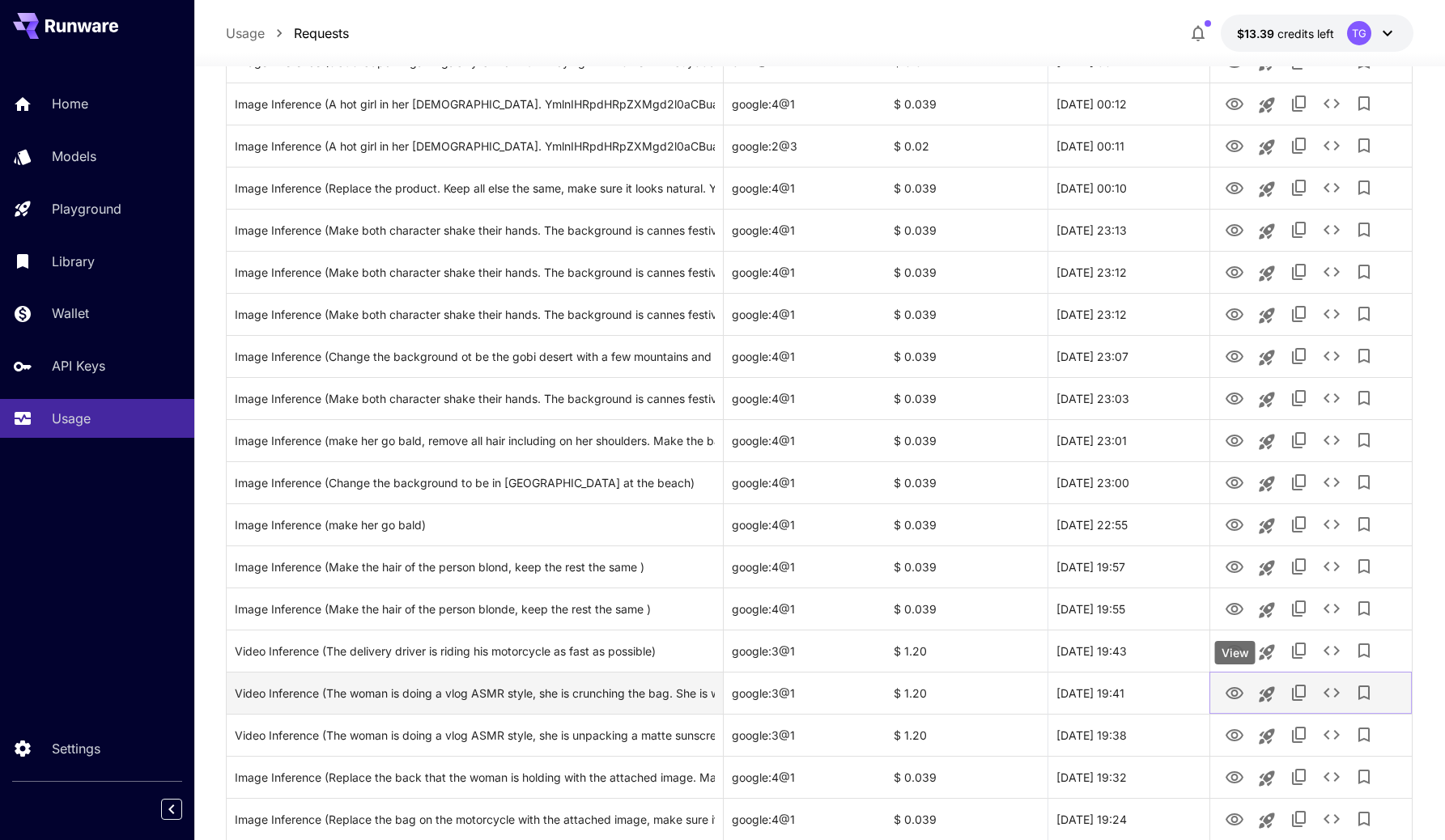
click at [1234, 683] on link "View" at bounding box center [1234, 692] width 19 height 20
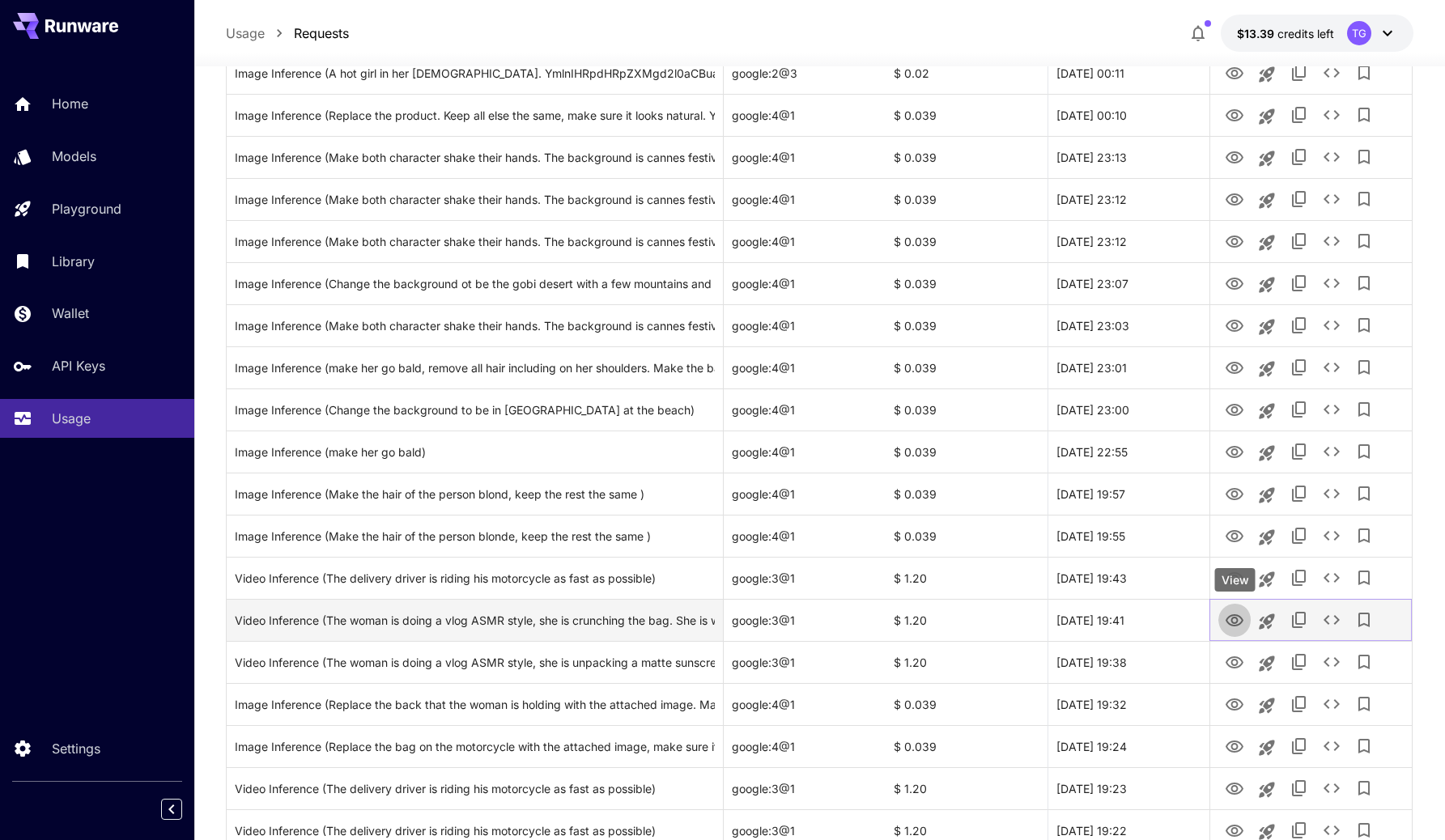
scroll to position [865, 0]
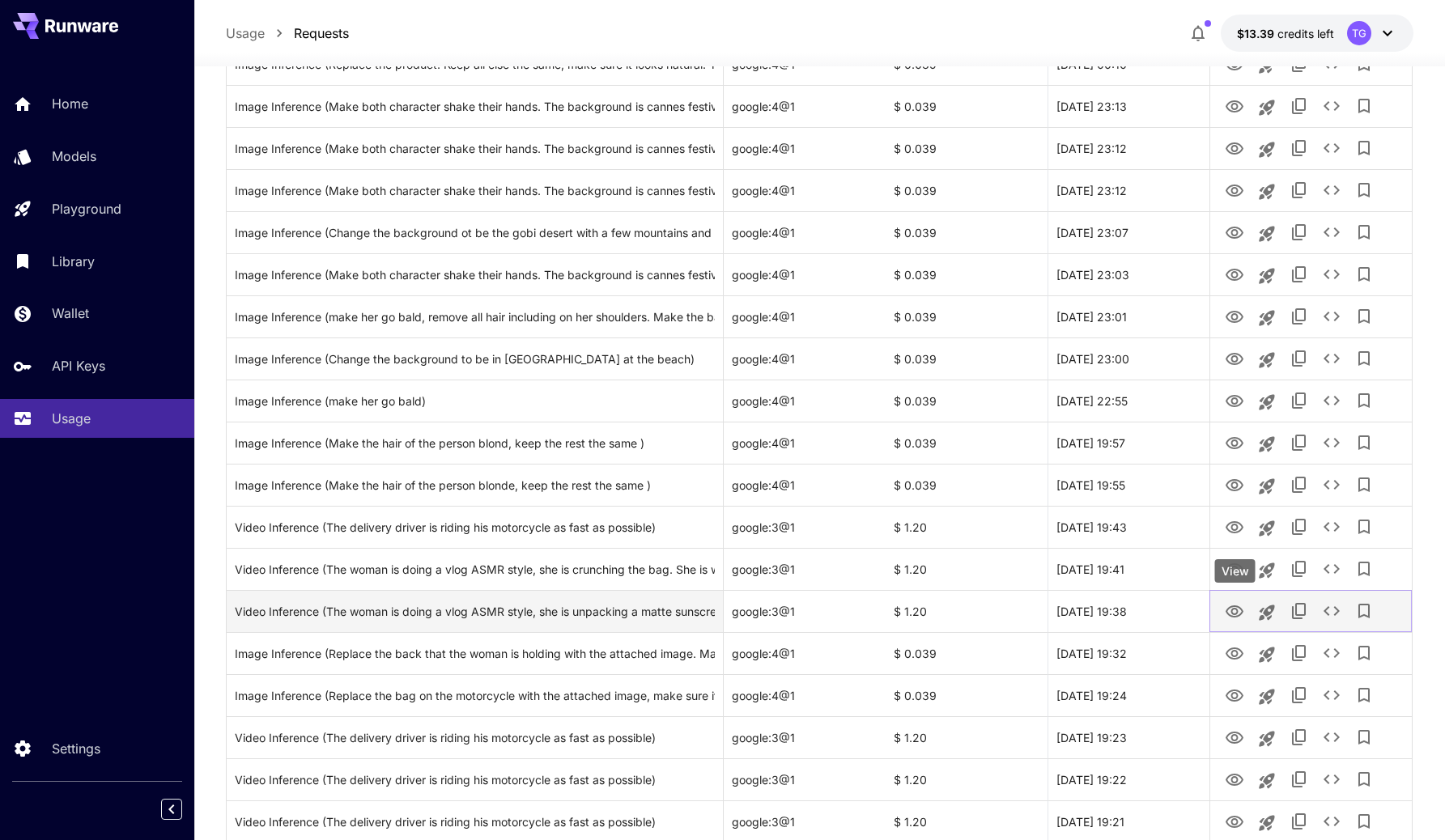
click at [1234, 605] on icon "View" at bounding box center [1235, 611] width 18 height 12
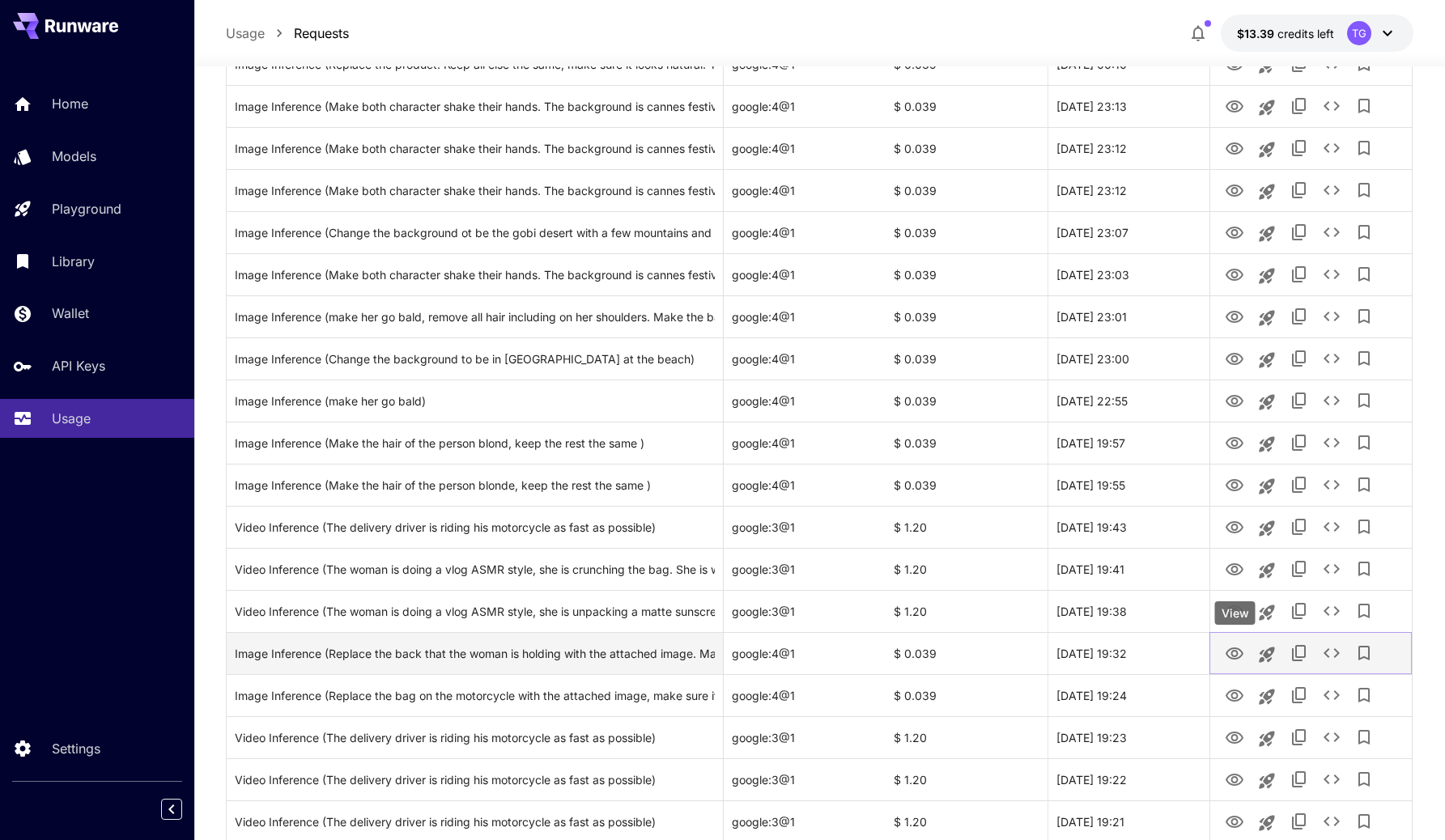
click at [1235, 653] on icon "View" at bounding box center [1234, 654] width 19 height 19
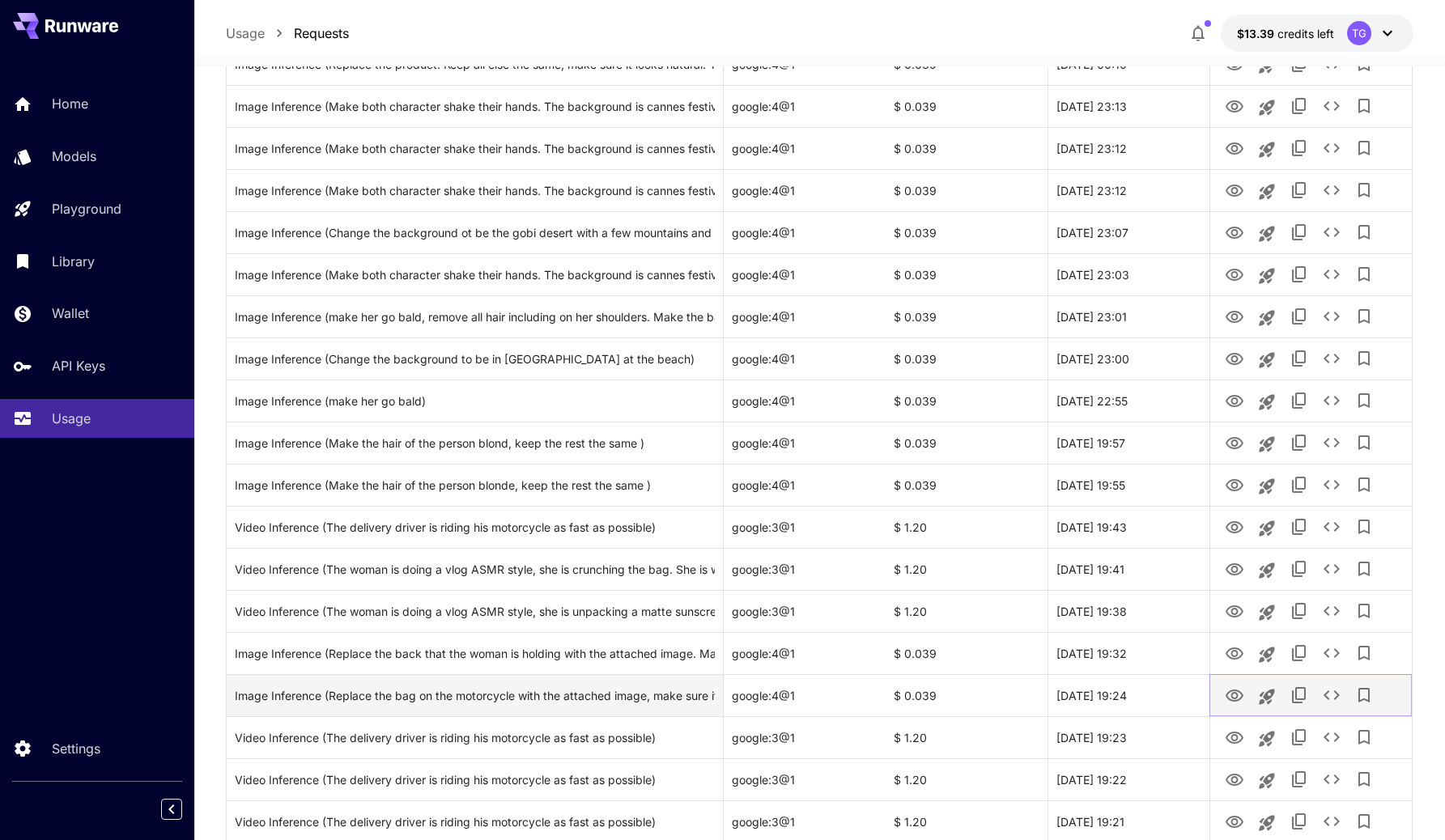
click at [1234, 696] on icon "View" at bounding box center [1234, 695] width 19 height 19
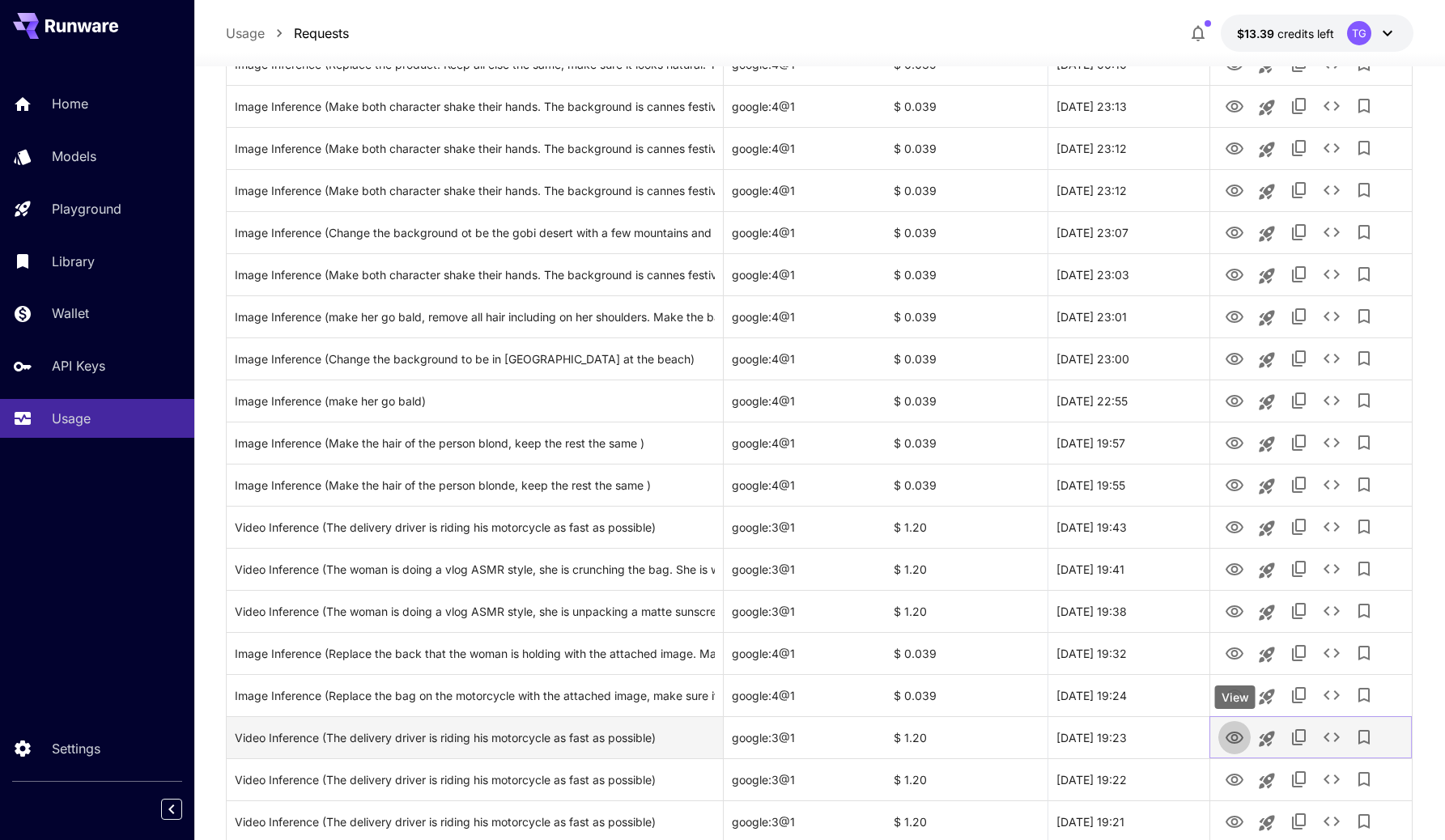
click at [1231, 740] on icon "View" at bounding box center [1234, 737] width 19 height 19
